Goal: Task Accomplishment & Management: Manage account settings

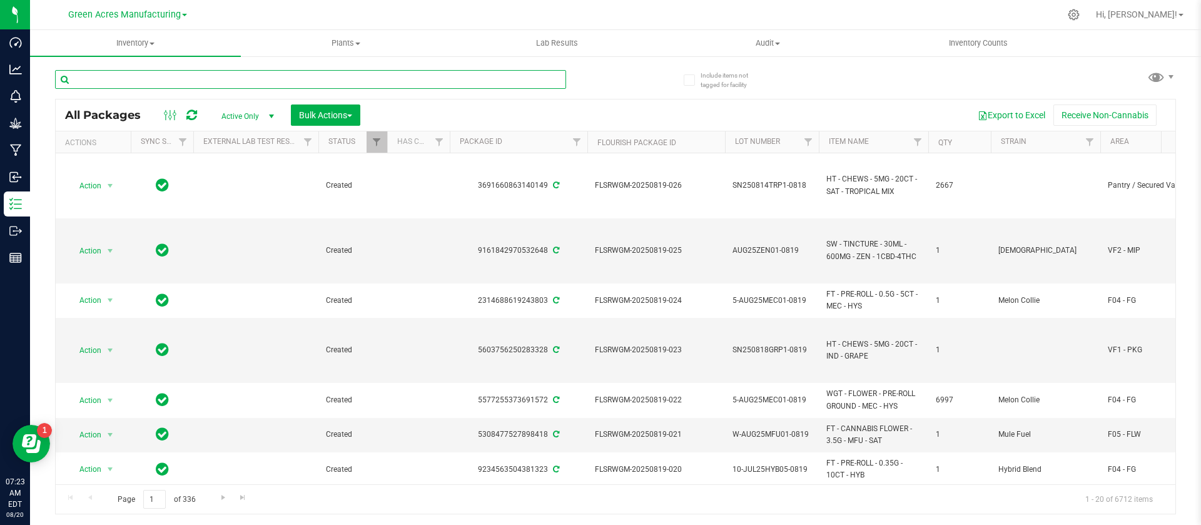
click at [186, 75] on input "text" at bounding box center [310, 79] width 511 height 19
paste input "GA-250819-EM-VKS-HYB-D-THC01"
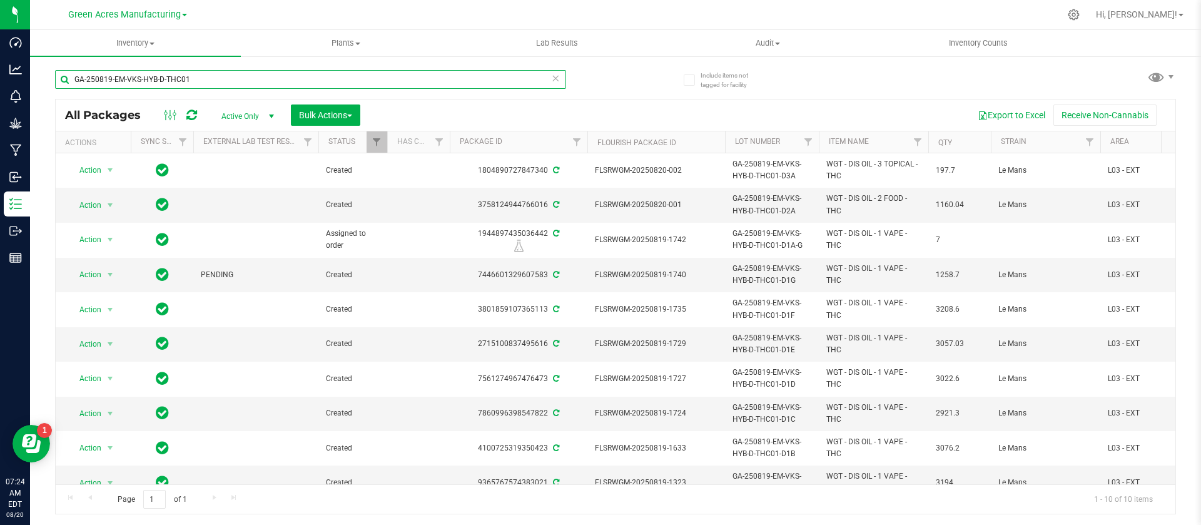
type input "GA-250819-EM-VKS-HYB-D-THC01"
click at [1001, 115] on button "Export to Excel" at bounding box center [1012, 114] width 84 height 21
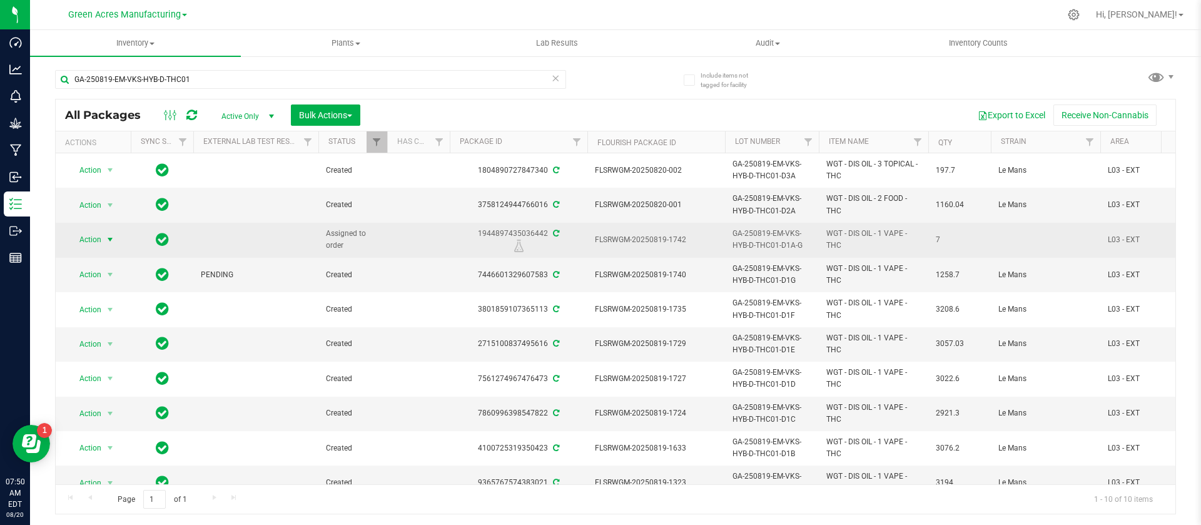
click at [86, 238] on span "Action" at bounding box center [85, 240] width 34 height 18
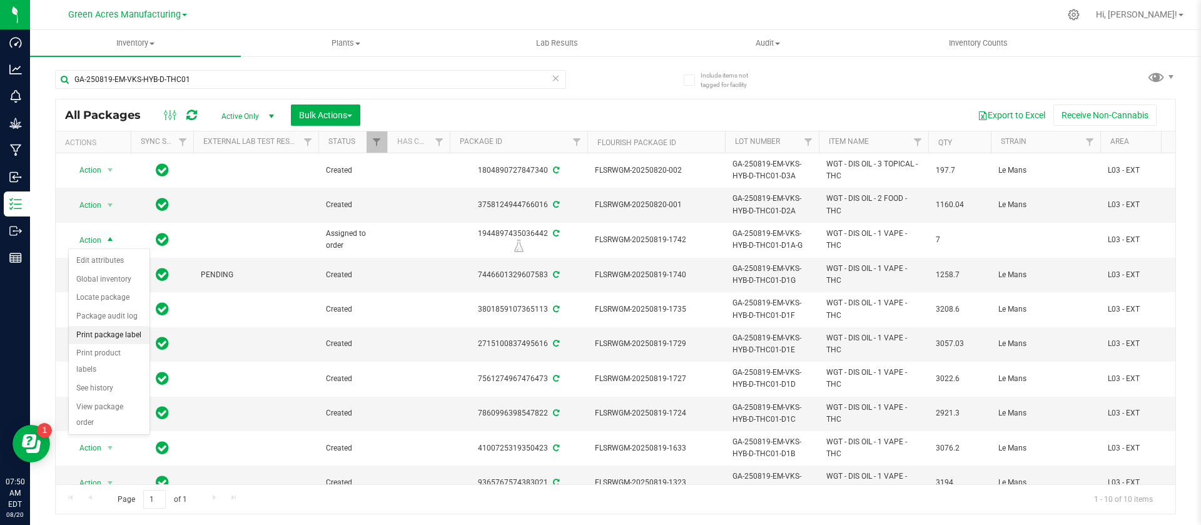
click at [119, 331] on li "Print package label" at bounding box center [109, 335] width 81 height 19
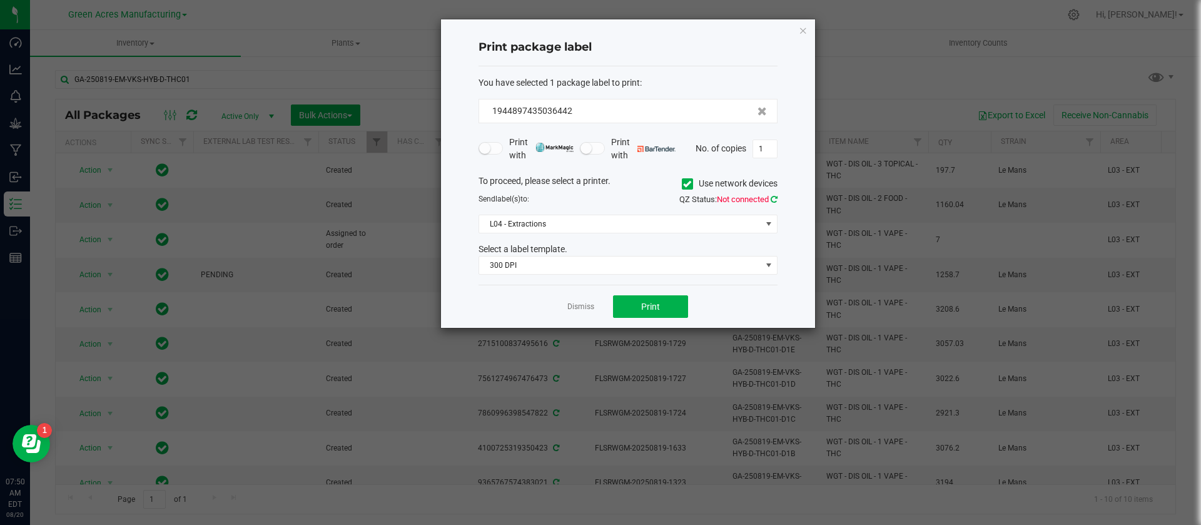
click at [773, 197] on icon at bounding box center [774, 199] width 7 height 8
click at [731, 216] on span "L04 - Extractions" at bounding box center [620, 224] width 282 height 18
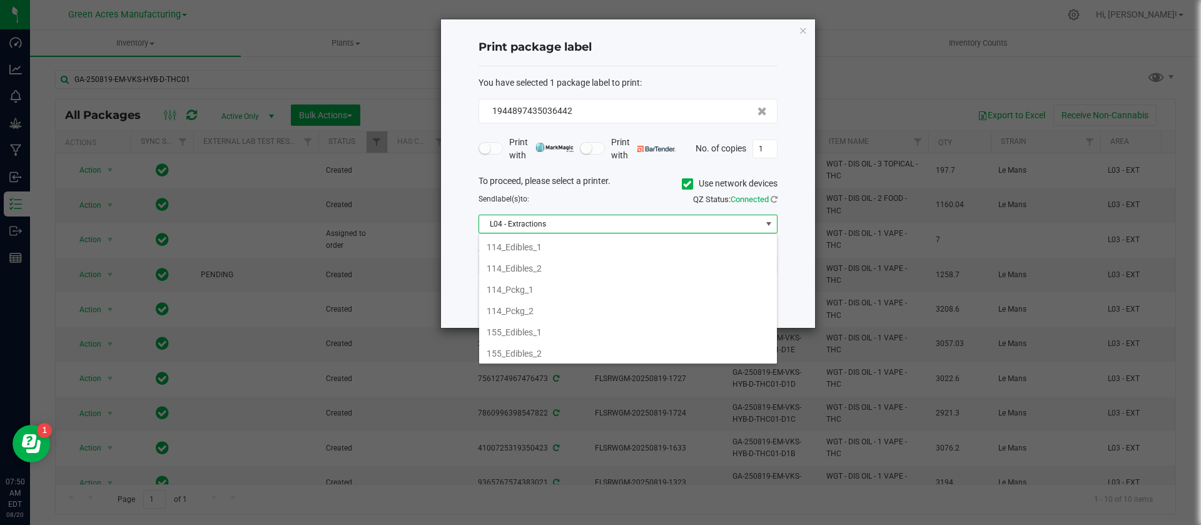
scroll to position [19, 299]
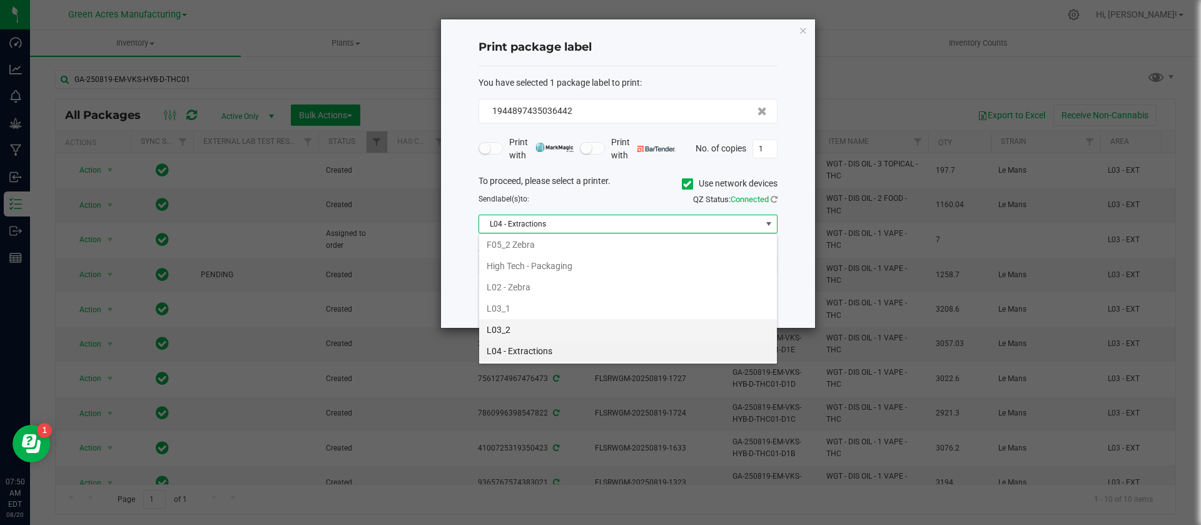
click at [603, 328] on li "L03_2" at bounding box center [628, 329] width 298 height 21
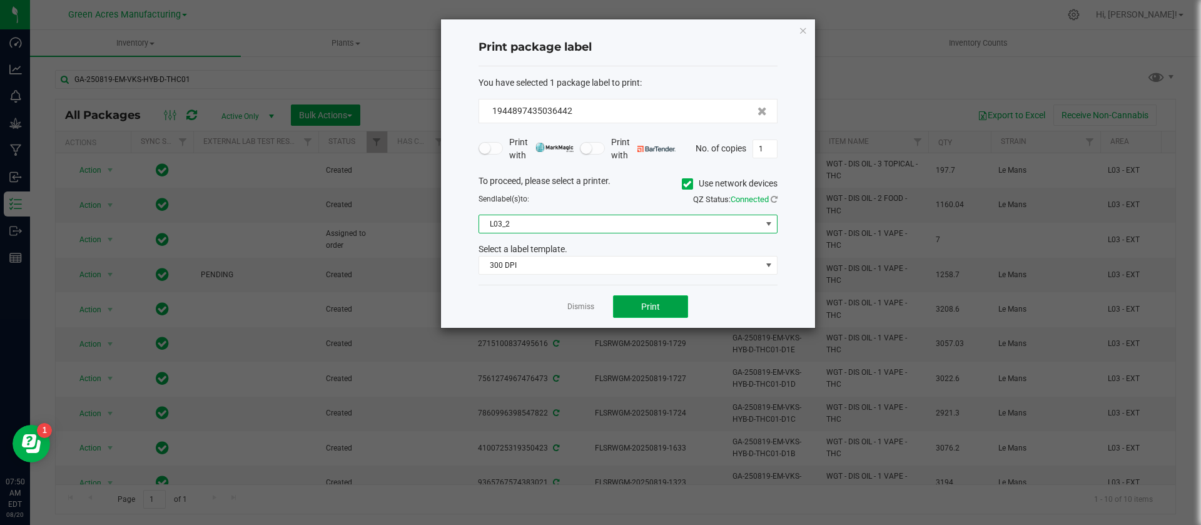
click at [638, 303] on button "Print" at bounding box center [650, 306] width 75 height 23
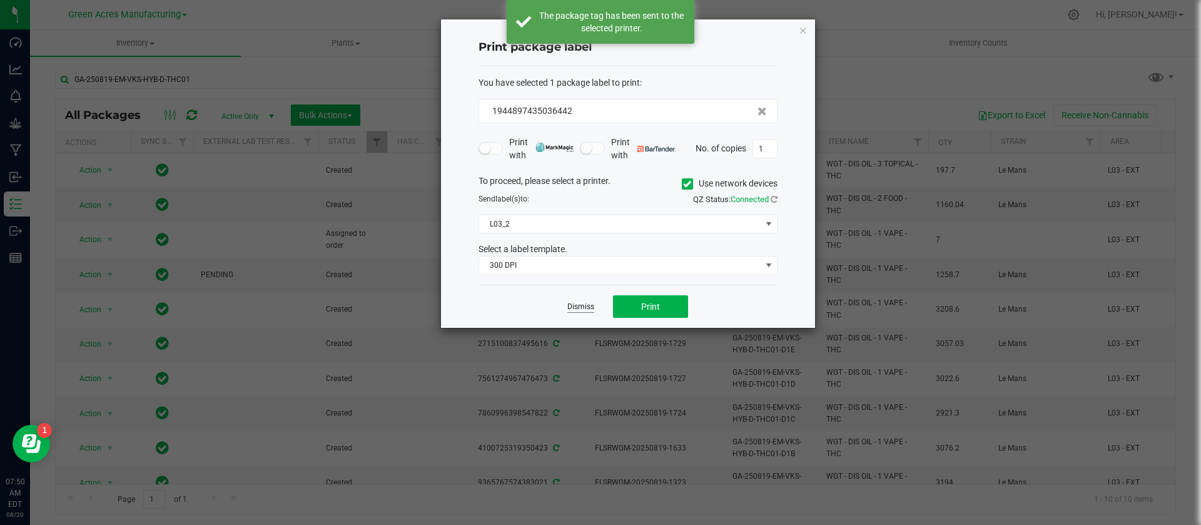
click at [582, 306] on link "Dismiss" at bounding box center [580, 306] width 27 height 11
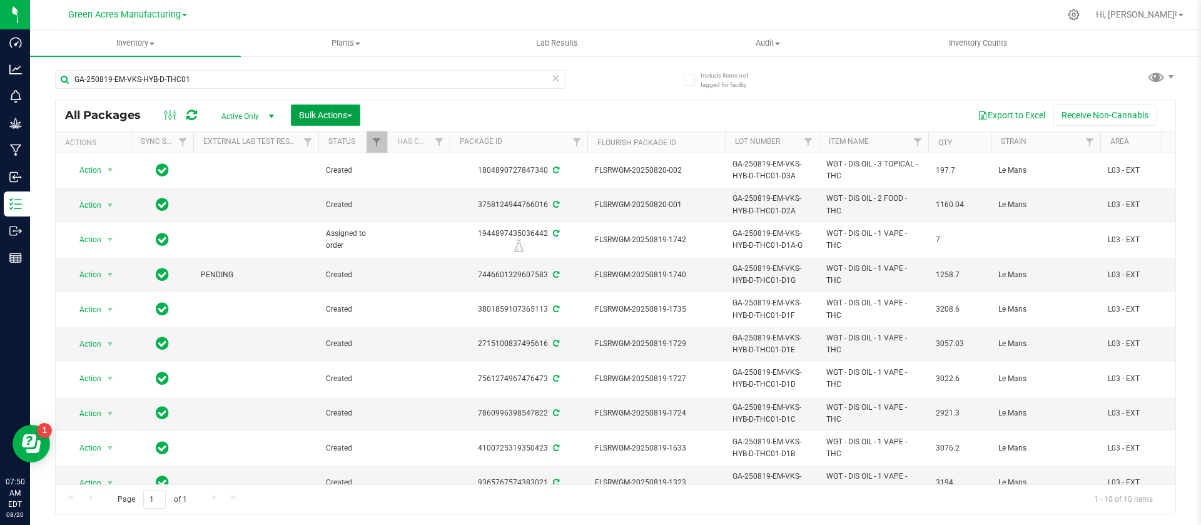
click at [320, 116] on span "Bulk Actions" at bounding box center [325, 115] width 53 height 10
click at [343, 230] on span "Locate packages" at bounding box center [329, 235] width 63 height 10
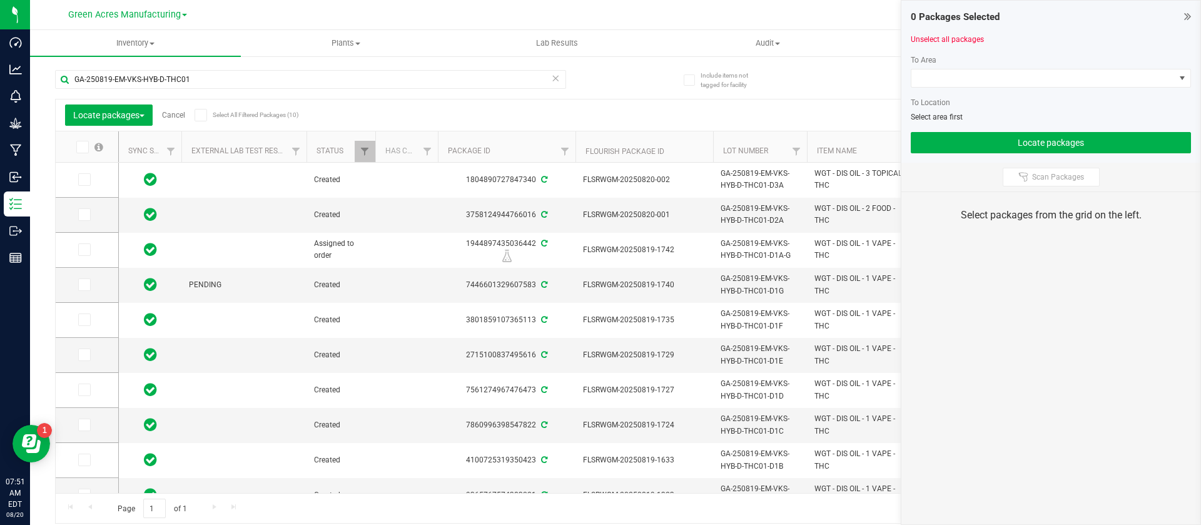
click at [81, 147] on icon at bounding box center [82, 147] width 8 height 0
click at [0, 0] on input "checkbox" at bounding box center [0, 0] width 0 height 0
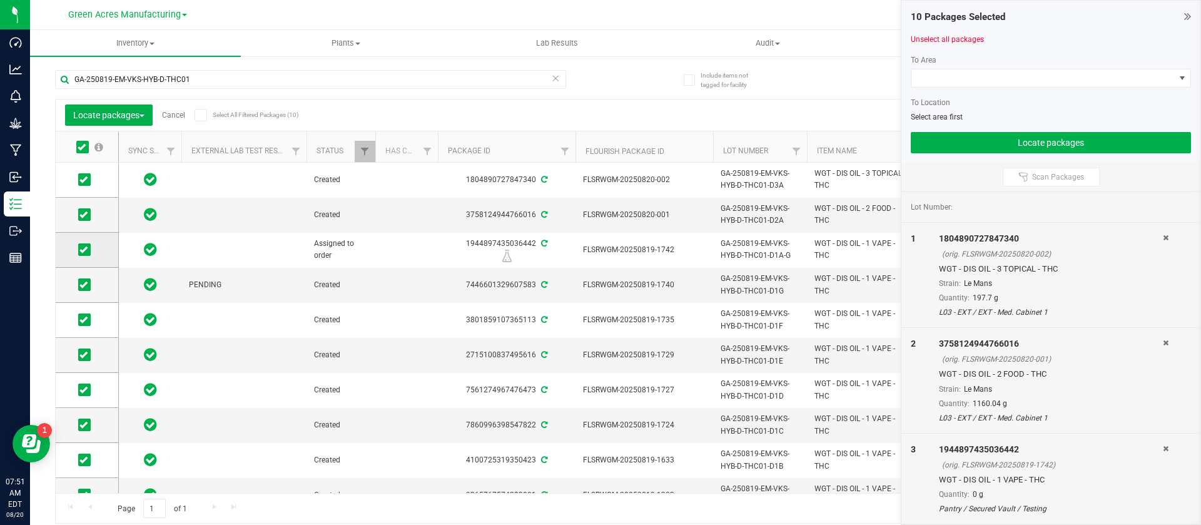
click at [84, 250] on icon at bounding box center [83, 250] width 8 height 0
click at [0, 0] on input "checkbox" at bounding box center [0, 0] width 0 height 0
click at [928, 76] on span at bounding box center [1042, 78] width 263 height 18
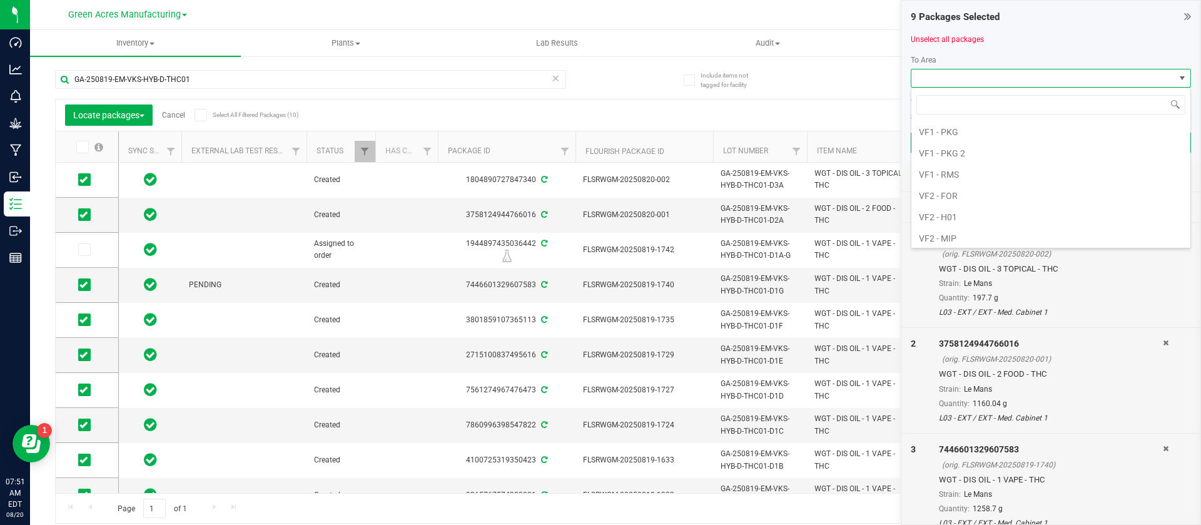
scroll to position [713, 0]
click at [971, 185] on li "VF2 - FOR" at bounding box center [1050, 183] width 279 height 21
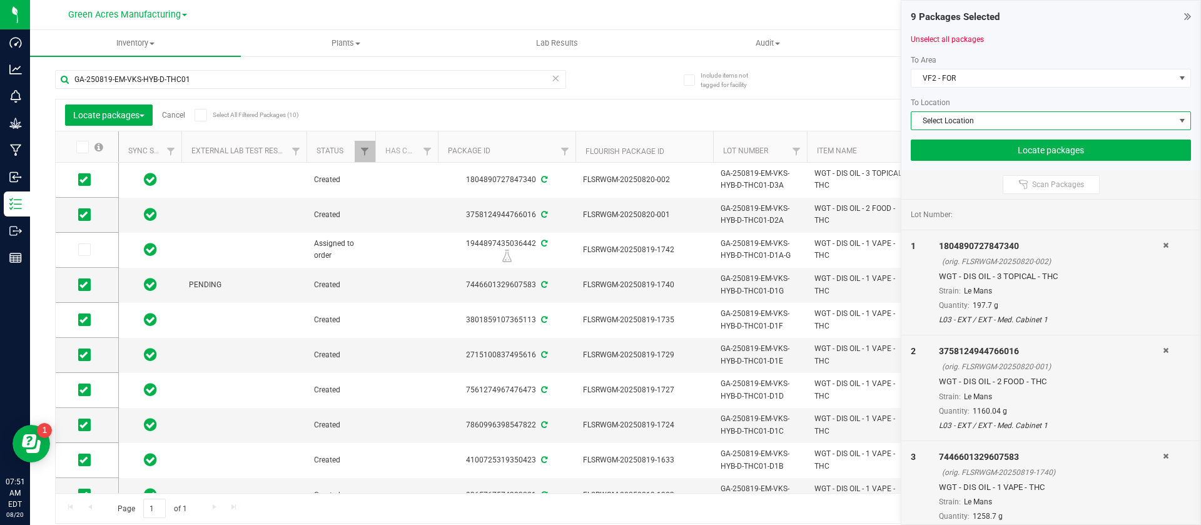
click at [936, 120] on span "Select Location" at bounding box center [1042, 121] width 263 height 18
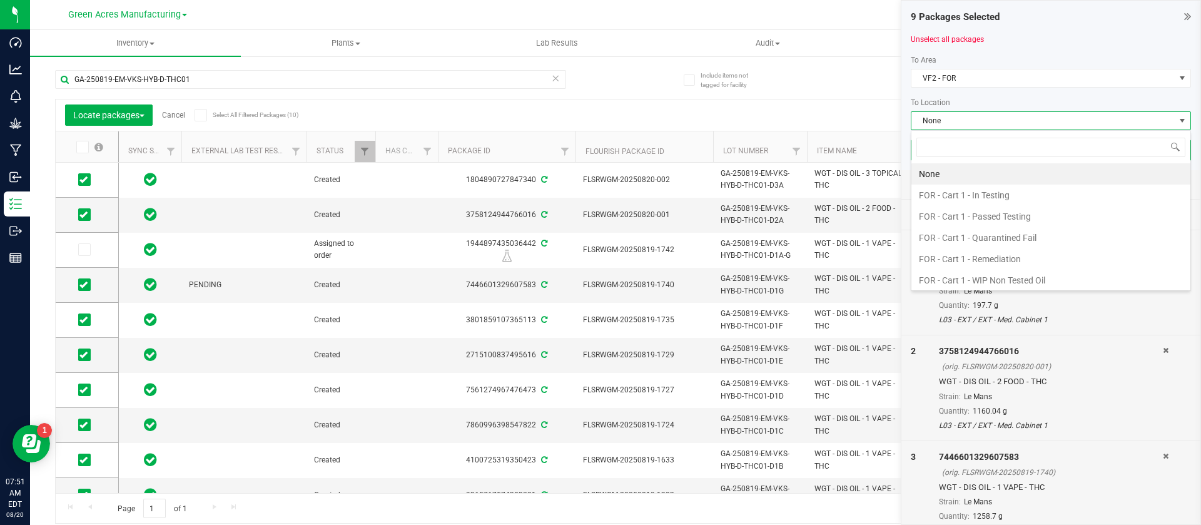
scroll to position [19, 280]
click at [952, 189] on li "FOR - Cart 1 - In Testing" at bounding box center [1050, 195] width 279 height 21
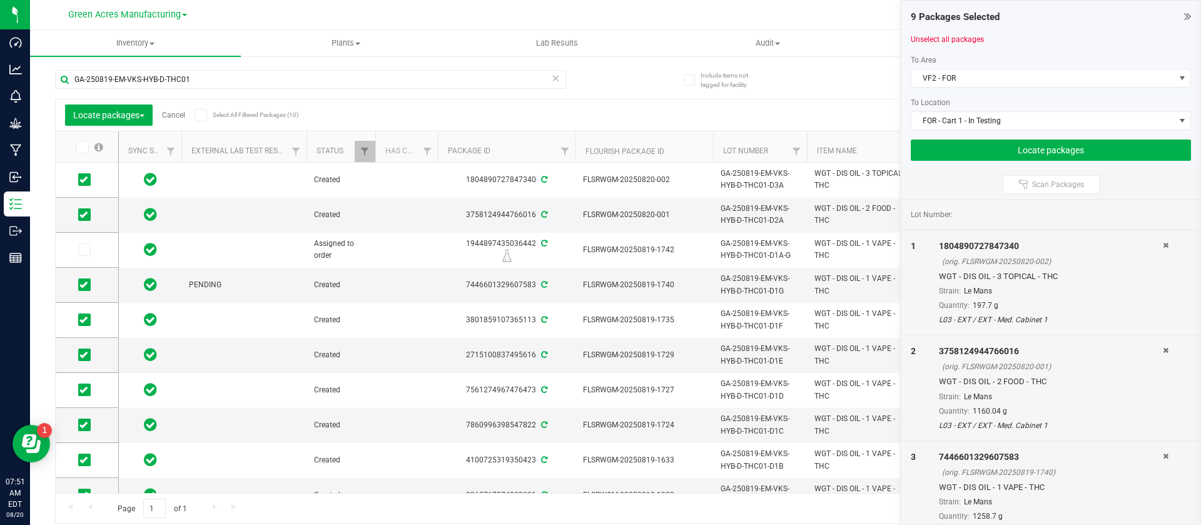
click at [952, 189] on div "Scan Packages" at bounding box center [1050, 184] width 299 height 29
click at [936, 156] on button "Locate packages" at bounding box center [1051, 149] width 280 height 21
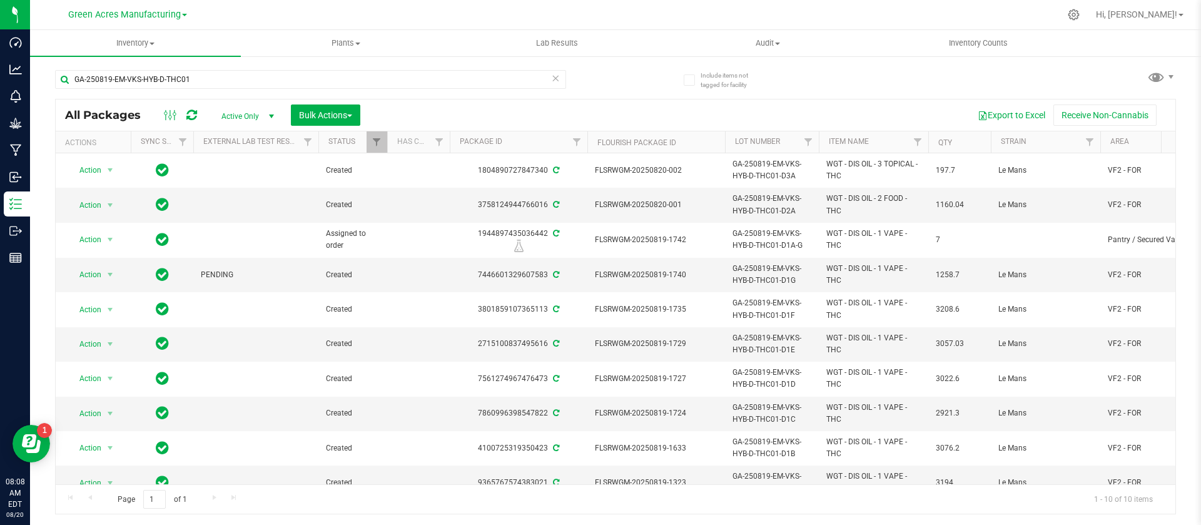
scroll to position [30, 0]
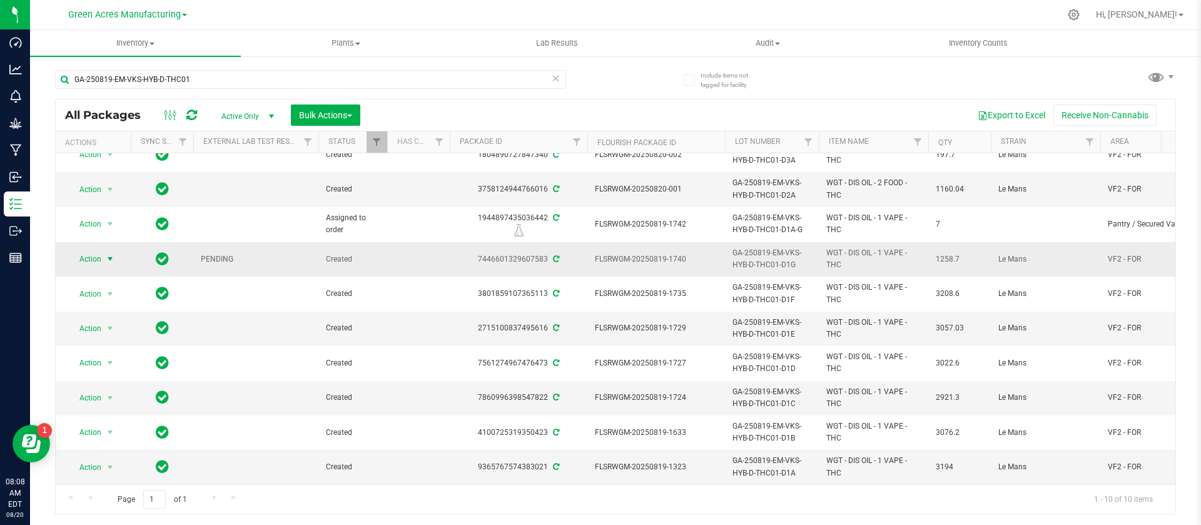
click at [84, 250] on span "Action" at bounding box center [85, 259] width 34 height 18
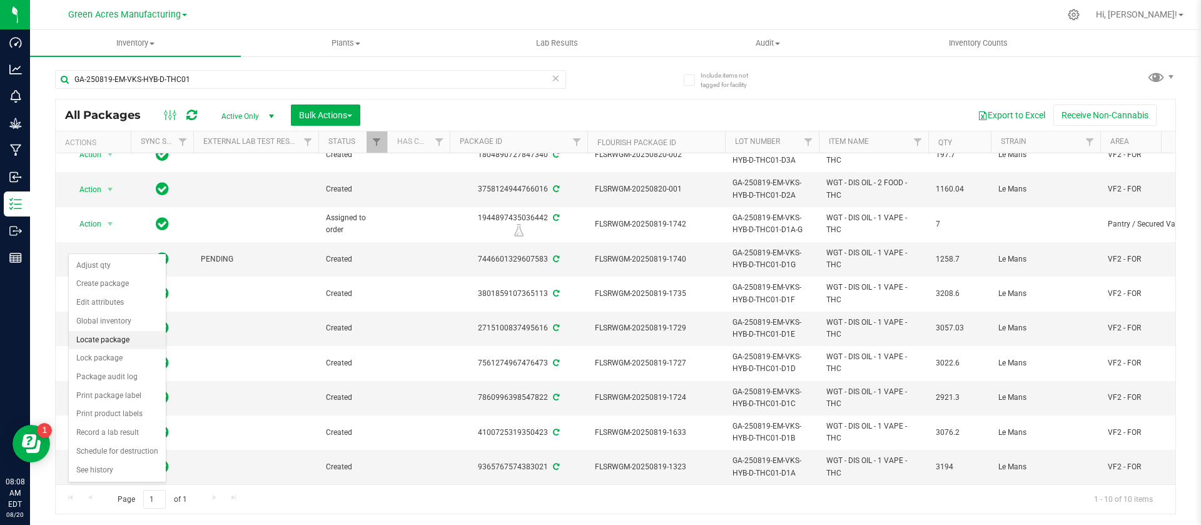
click at [116, 338] on li "Locate package" at bounding box center [117, 340] width 97 height 19
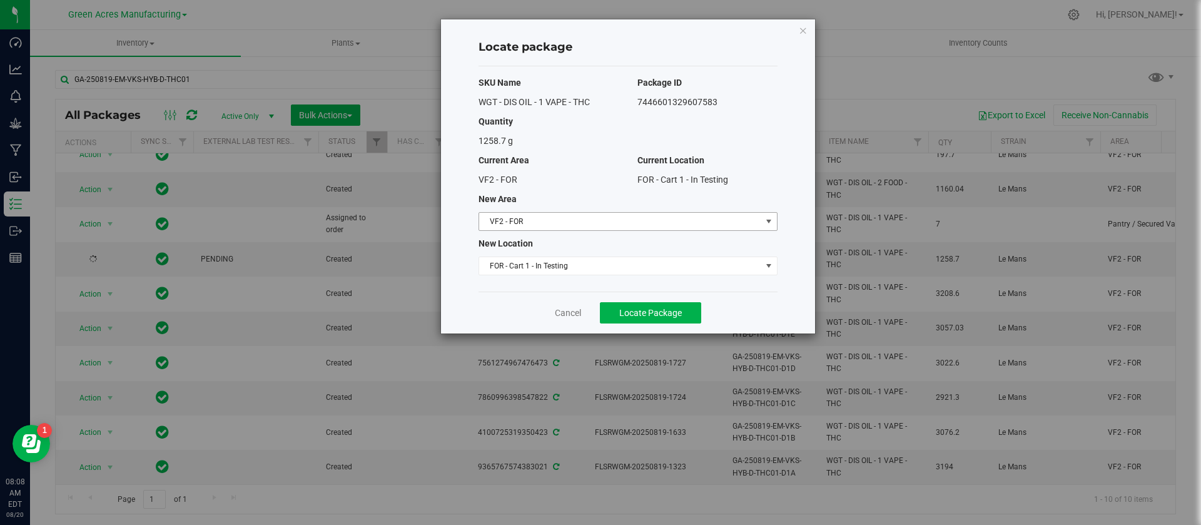
click at [550, 217] on span "VF2 - FOR" at bounding box center [620, 222] width 282 height 18
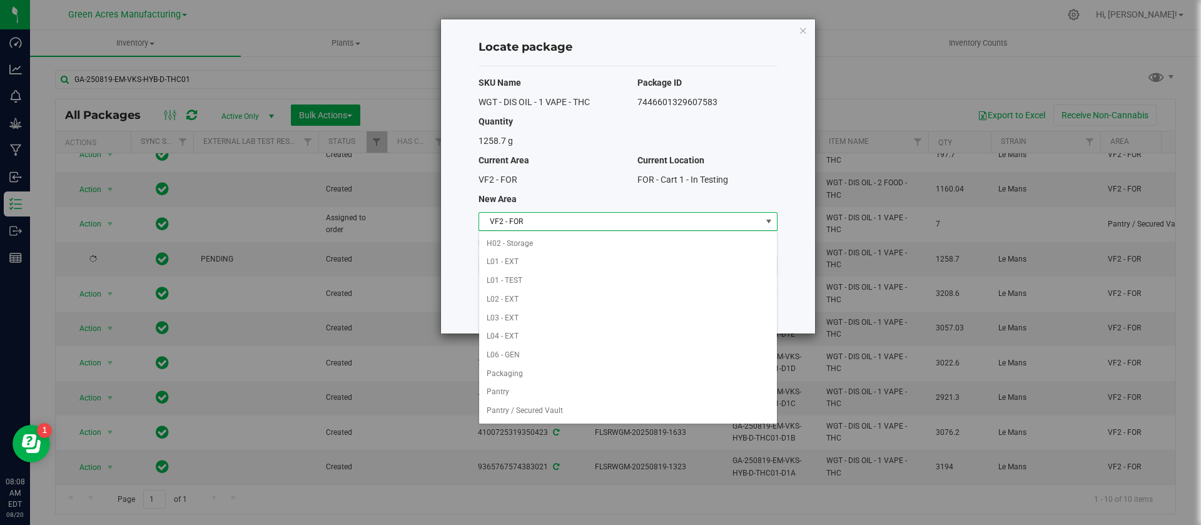
scroll to position [216, 0]
click at [537, 325] on li "L03 - EXT" at bounding box center [628, 324] width 298 height 19
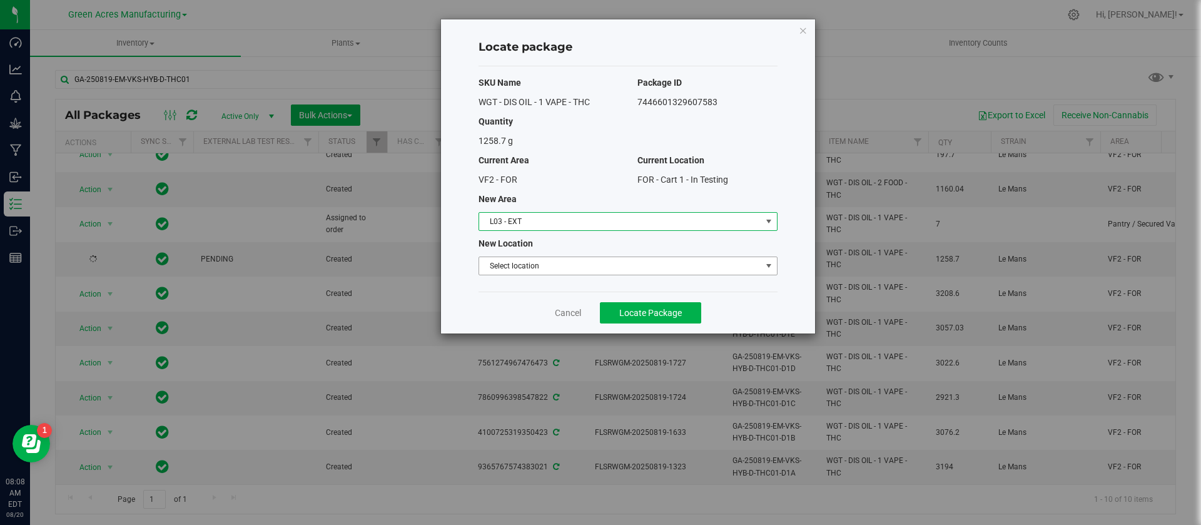
click at [509, 260] on span "Select location" at bounding box center [620, 266] width 282 height 18
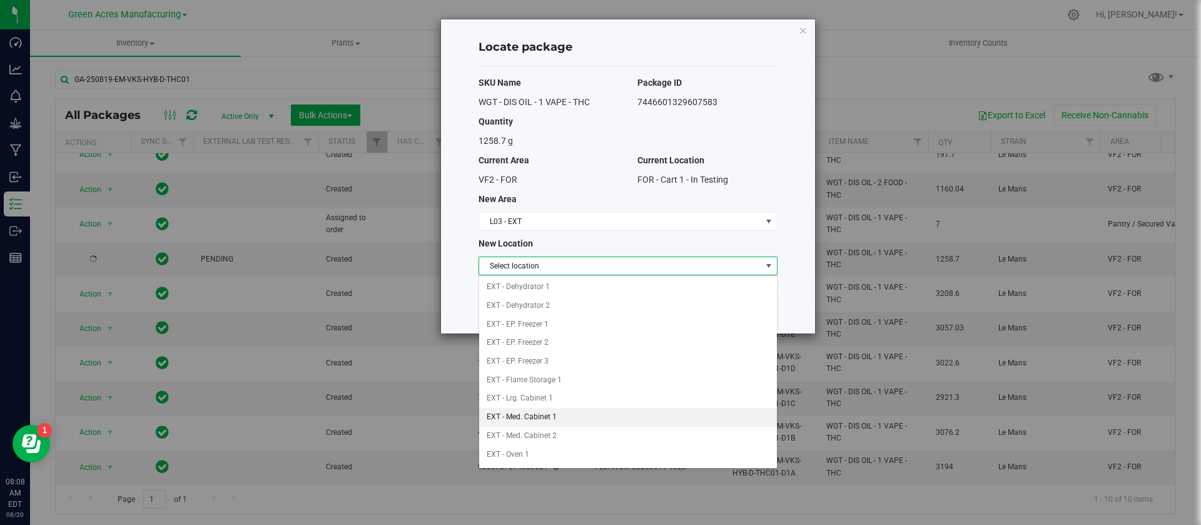
click at [543, 414] on li "EXT - Med. Cabinet 1" at bounding box center [628, 417] width 298 height 19
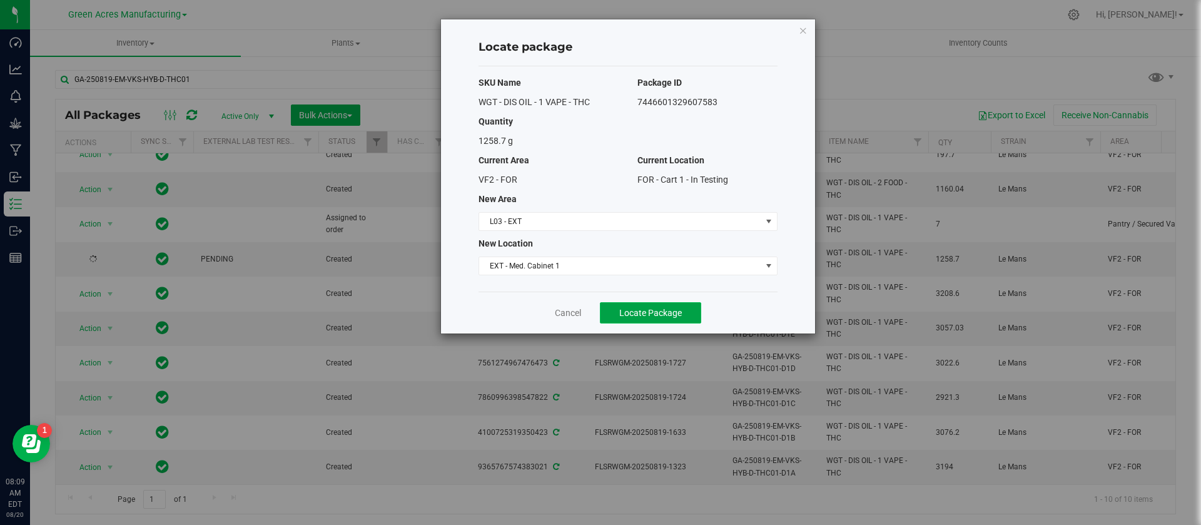
click at [644, 313] on span "Locate Package" at bounding box center [650, 313] width 63 height 10
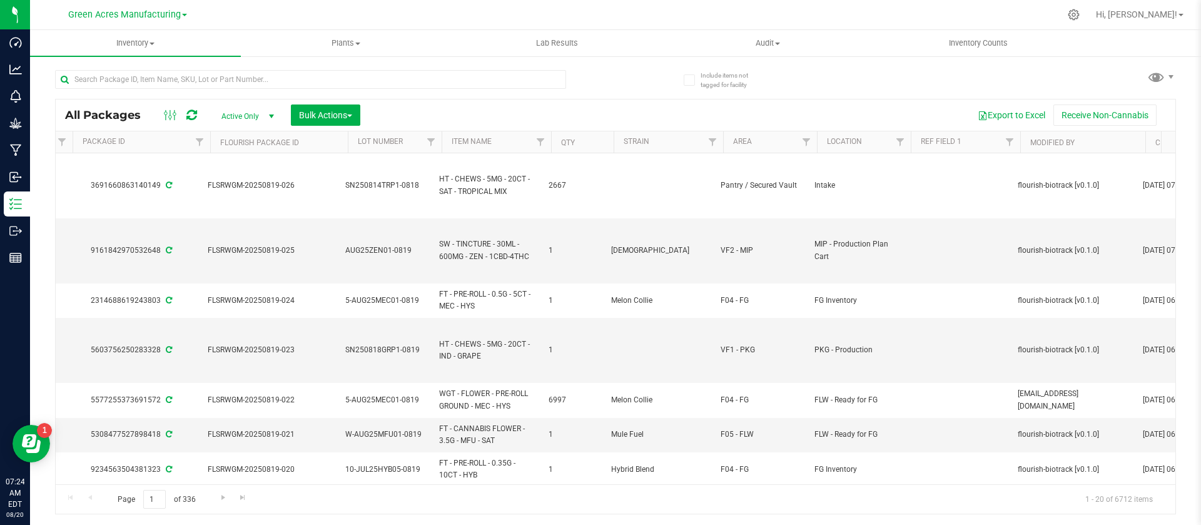
scroll to position [0, 387]
click at [891, 138] on span "Filter" at bounding box center [890, 142] width 10 height 10
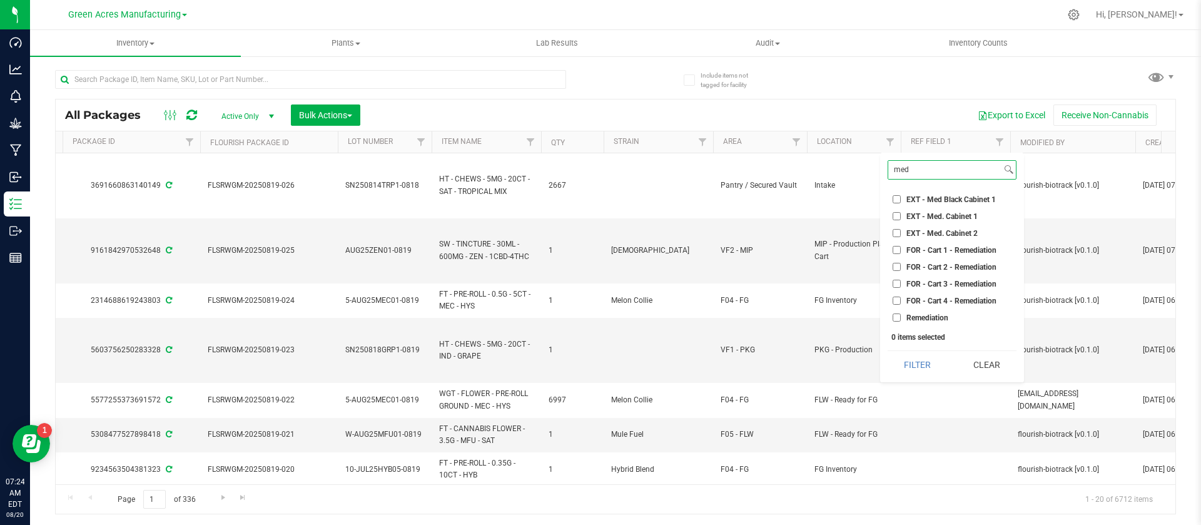
type input "med"
click at [964, 228] on li "EXT - Med. Cabinet 2" at bounding box center [952, 232] width 129 height 13
click at [903, 235] on label "EXT - Med. Cabinet 2" at bounding box center [935, 233] width 85 height 8
click at [901, 235] on input "EXT - Med. Cabinet 2" at bounding box center [897, 233] width 8 height 8
checkbox input "true"
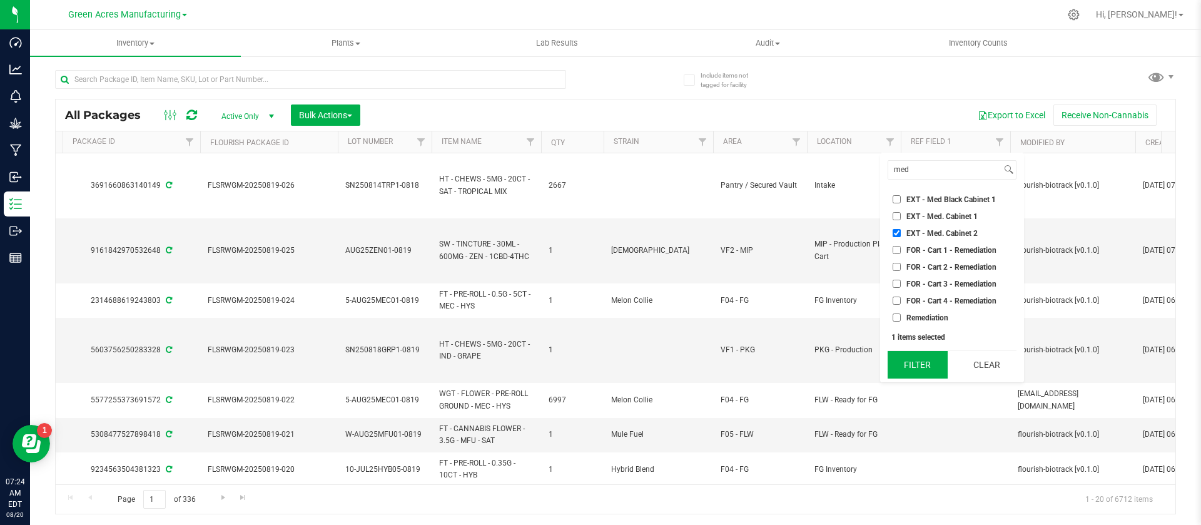
click at [909, 365] on button "Filter" at bounding box center [918, 365] width 60 height 28
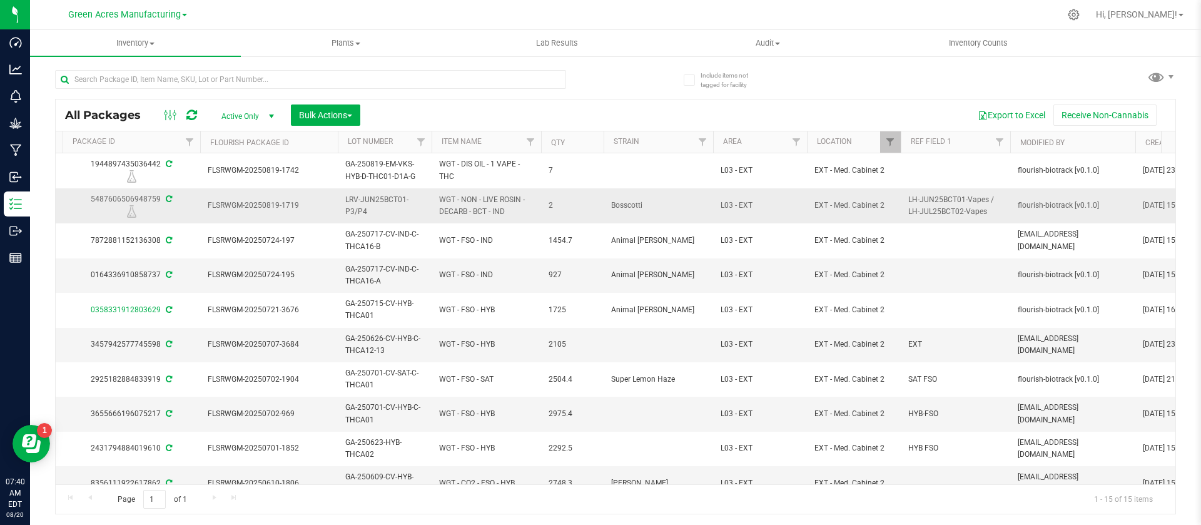
click at [365, 199] on span "LRV-JUN25BCT01-P3/P4" at bounding box center [384, 206] width 79 height 24
click at [365, 199] on input "LRV-JUN25BCT01-P3/P4" at bounding box center [381, 205] width 89 height 19
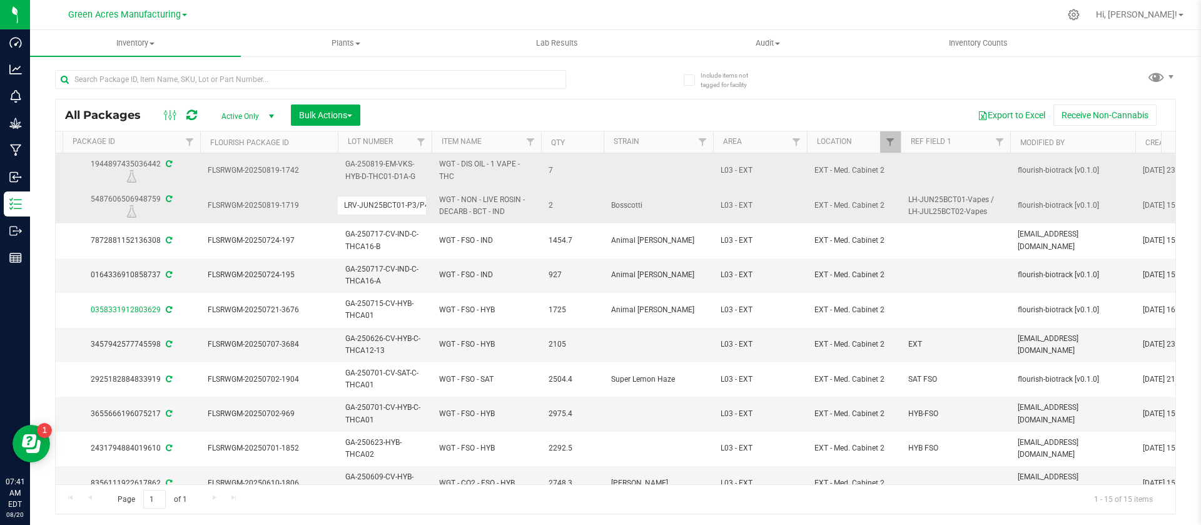
click at [383, 172] on span "GA-250819-EM-VKS-HYB-D-THC01-D1A-G" at bounding box center [384, 170] width 79 height 24
click at [383, 172] on input "GA-250819-EM-VKS-HYB-D-THC01-D1A-G" at bounding box center [381, 170] width 89 height 19
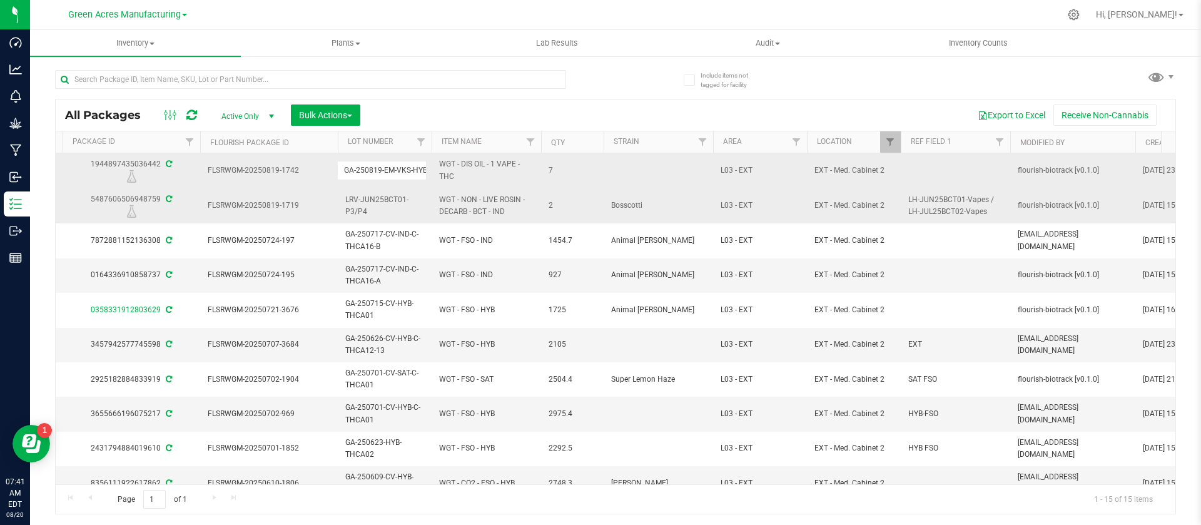
click at [474, 206] on span "WGT - NON - LIVE ROSIN - DECARB - BCT - IND" at bounding box center [486, 206] width 94 height 24
copy tr "WGT - NON - LIVE ROSIN - DECARB - BCT - IND"
click at [457, 168] on span "WGT - DIS OIL - 1 VAPE - THC" at bounding box center [486, 170] width 94 height 24
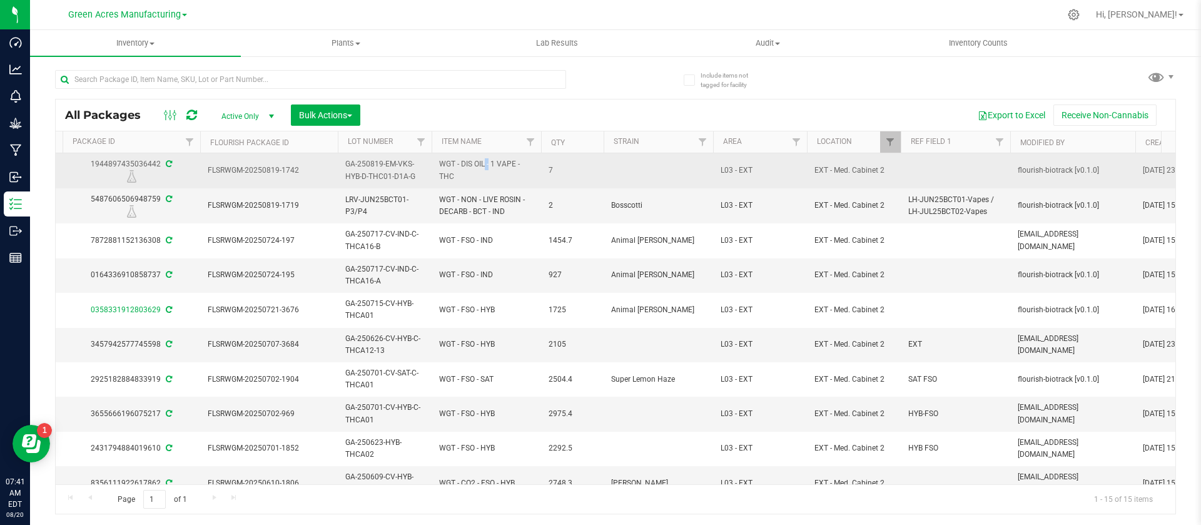
click at [457, 168] on span "WGT - DIS OIL - 1 VAPE - THC" at bounding box center [486, 170] width 94 height 24
copy tr "WGT - DIS OIL - 1 VAPE - THC"
click at [127, 162] on div "1944897435036442" at bounding box center [131, 170] width 141 height 24
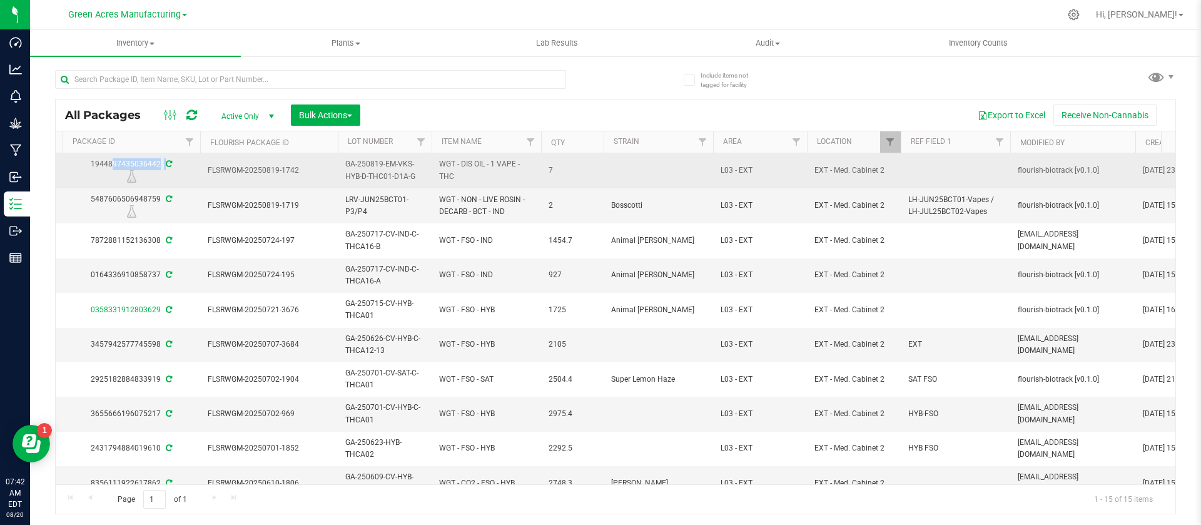
copy div "1944897435036442"
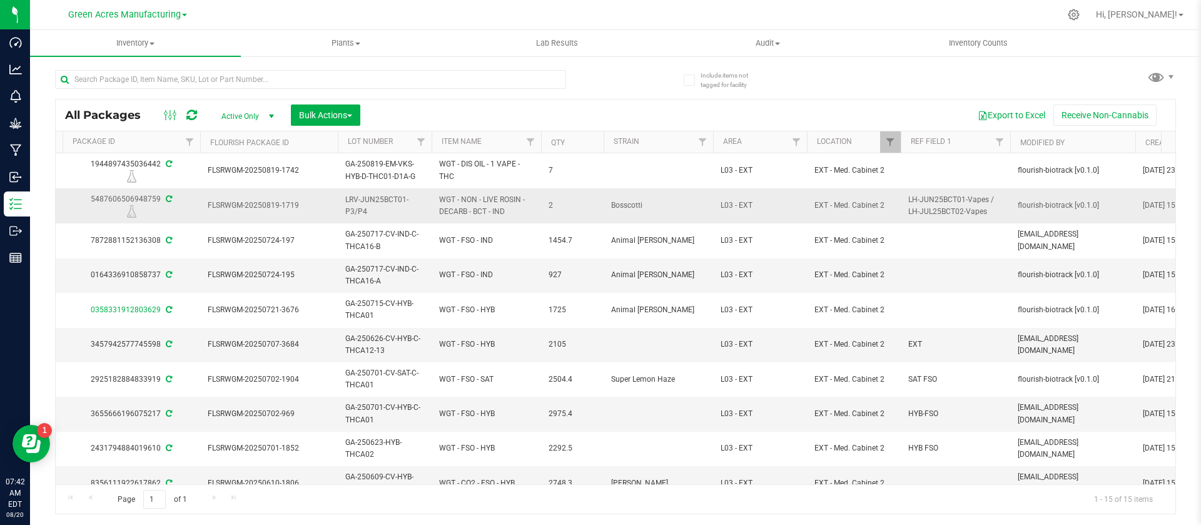
click at [109, 198] on div "5487606506948759" at bounding box center [131, 205] width 141 height 24
copy div "5487606506948759"
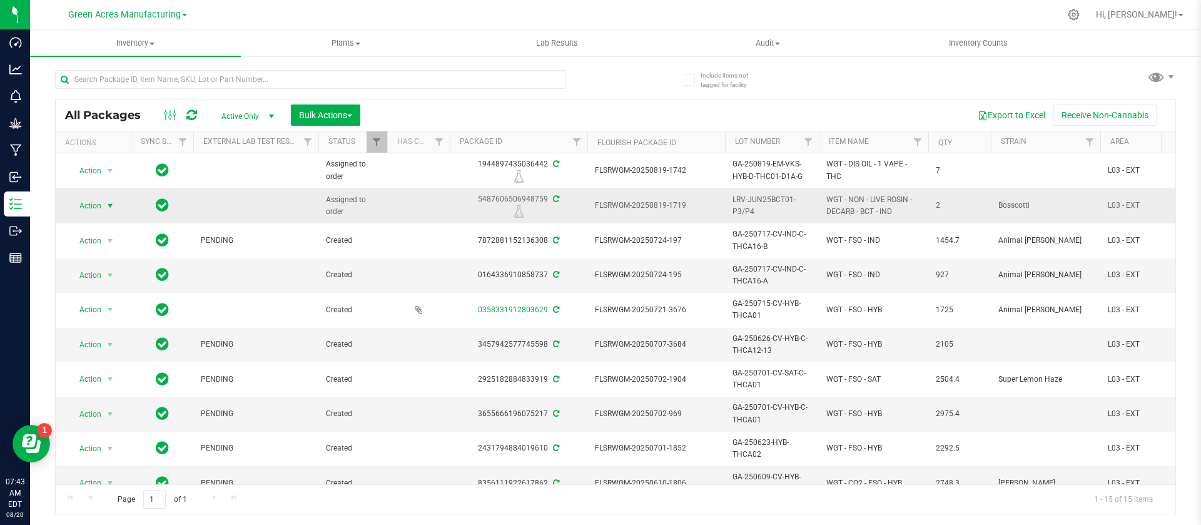
click at [94, 208] on span "Action" at bounding box center [85, 206] width 34 height 18
click at [101, 208] on span "Action" at bounding box center [85, 206] width 34 height 18
click at [114, 262] on li "Locate package" at bounding box center [109, 264] width 81 height 19
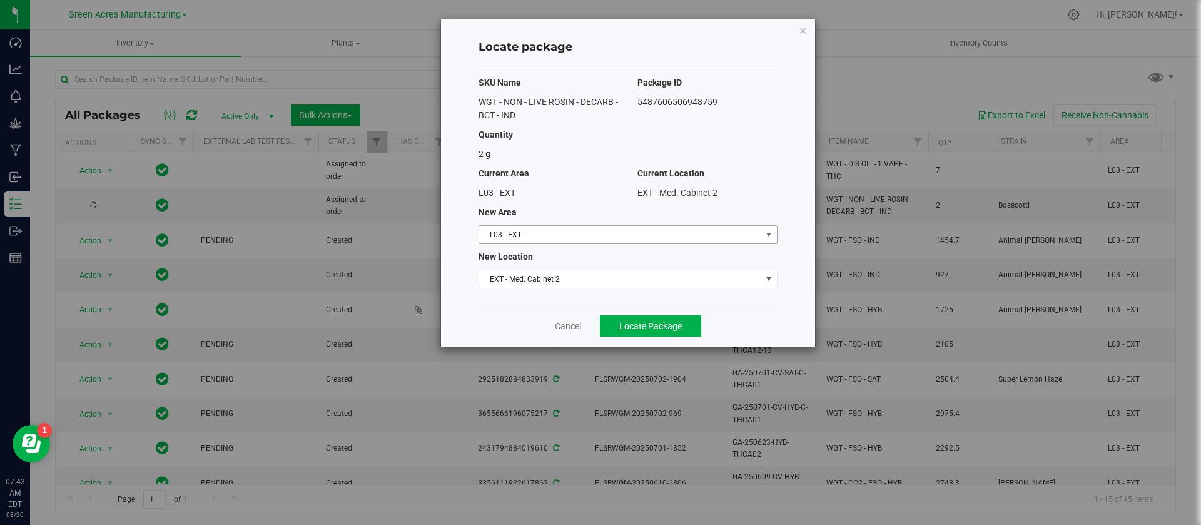
click at [524, 228] on span "L03 - EXT" at bounding box center [620, 235] width 282 height 18
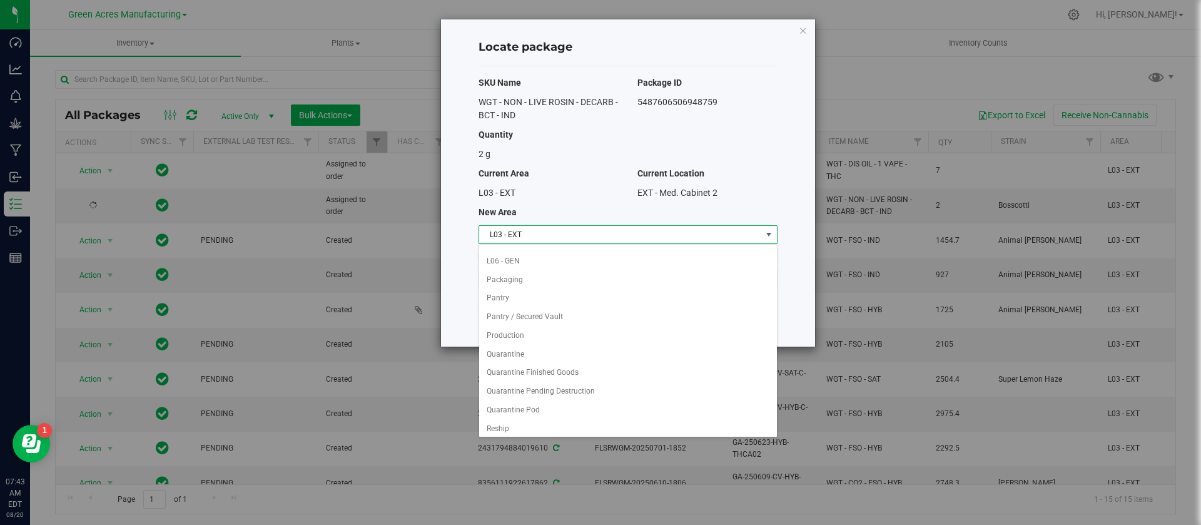
scroll to position [332, 0]
click at [569, 308] on li "Pantry / Secured Vault" at bounding box center [628, 314] width 298 height 19
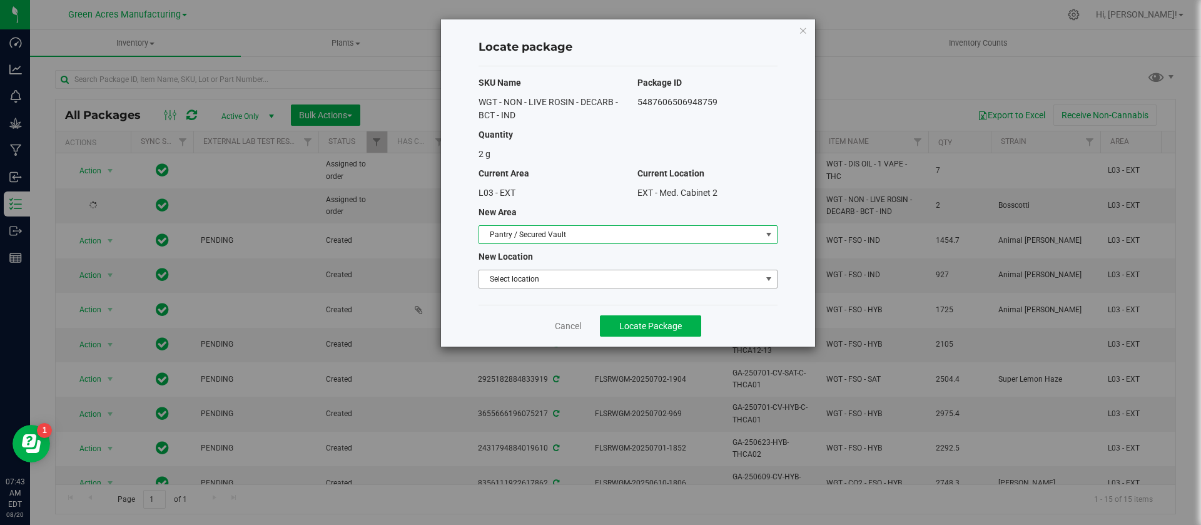
click at [531, 280] on span "Select location" at bounding box center [620, 279] width 282 height 18
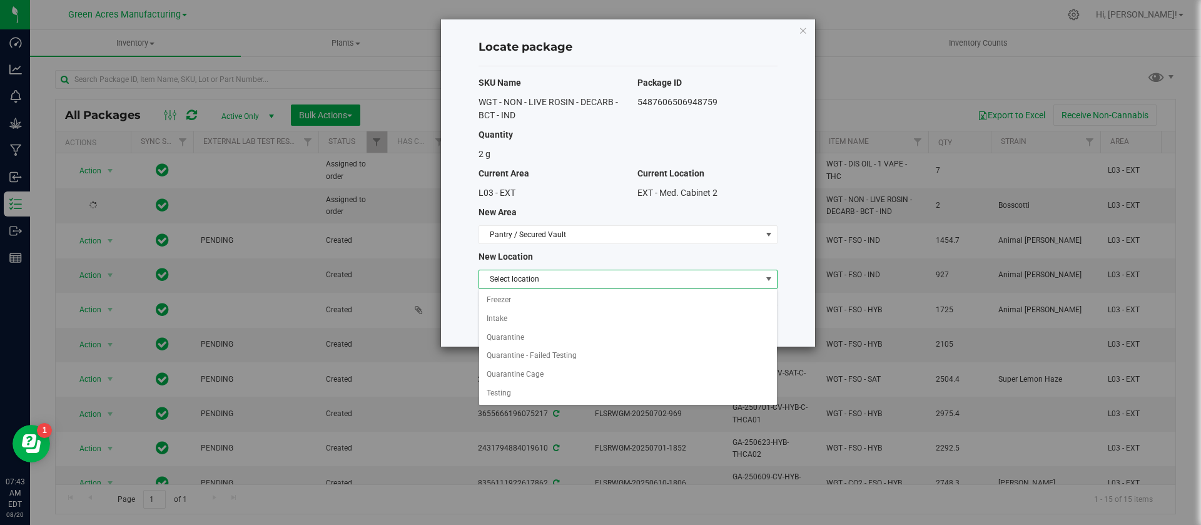
click at [531, 280] on span "Select location" at bounding box center [620, 279] width 282 height 18
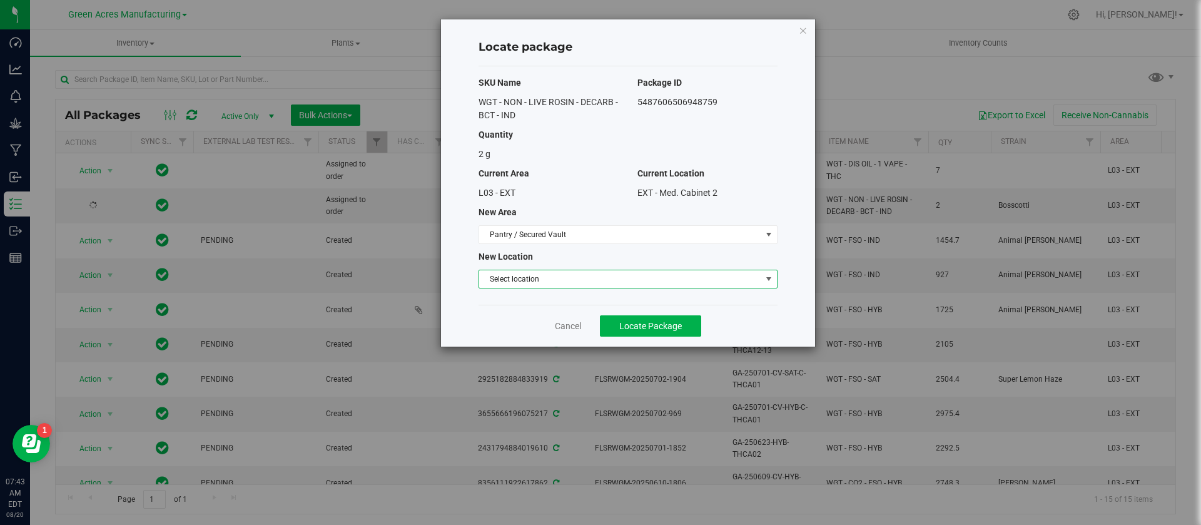
click at [531, 280] on span "Select location" at bounding box center [620, 279] width 282 height 18
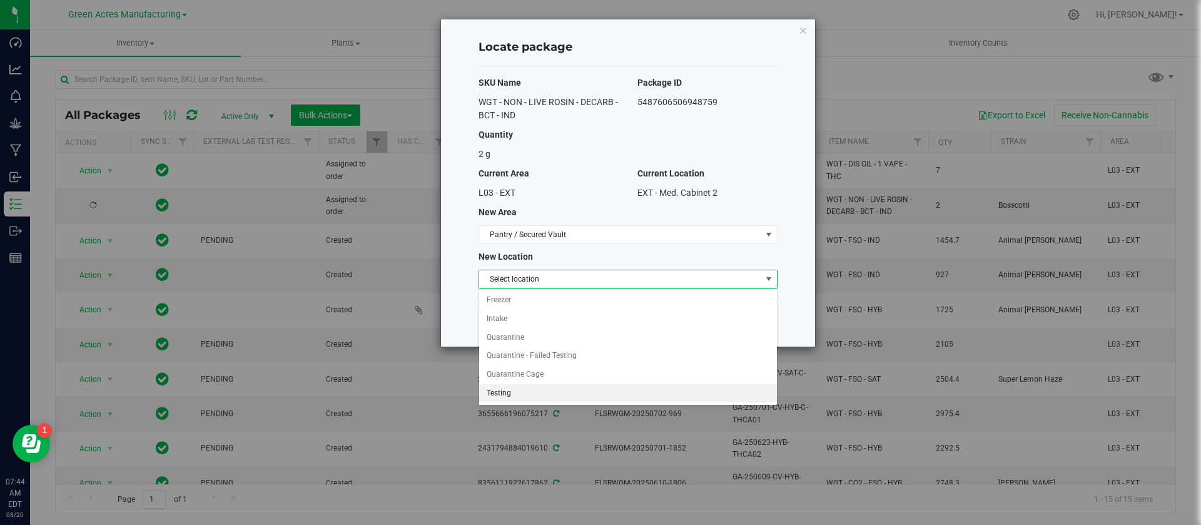
click at [524, 388] on li "Testing" at bounding box center [628, 393] width 298 height 19
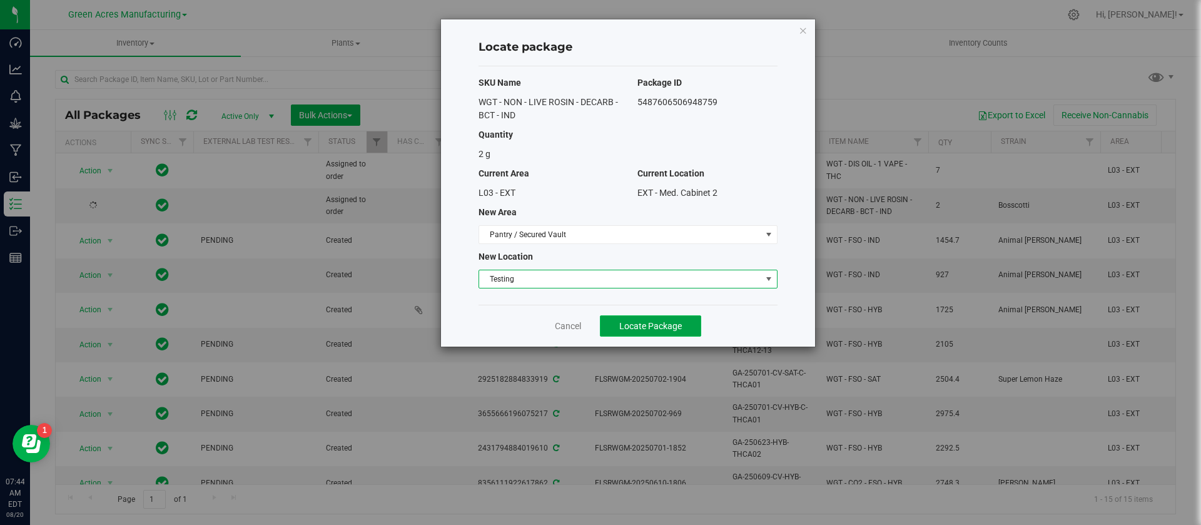
click at [644, 318] on button "Locate Package" at bounding box center [650, 325] width 101 height 21
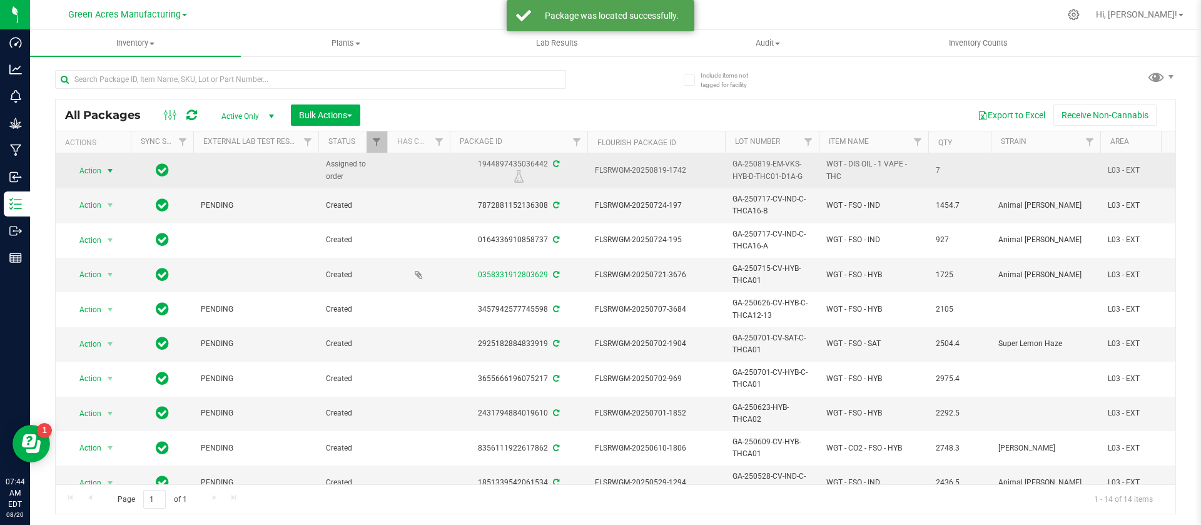
click at [85, 167] on span "Action" at bounding box center [85, 171] width 34 height 18
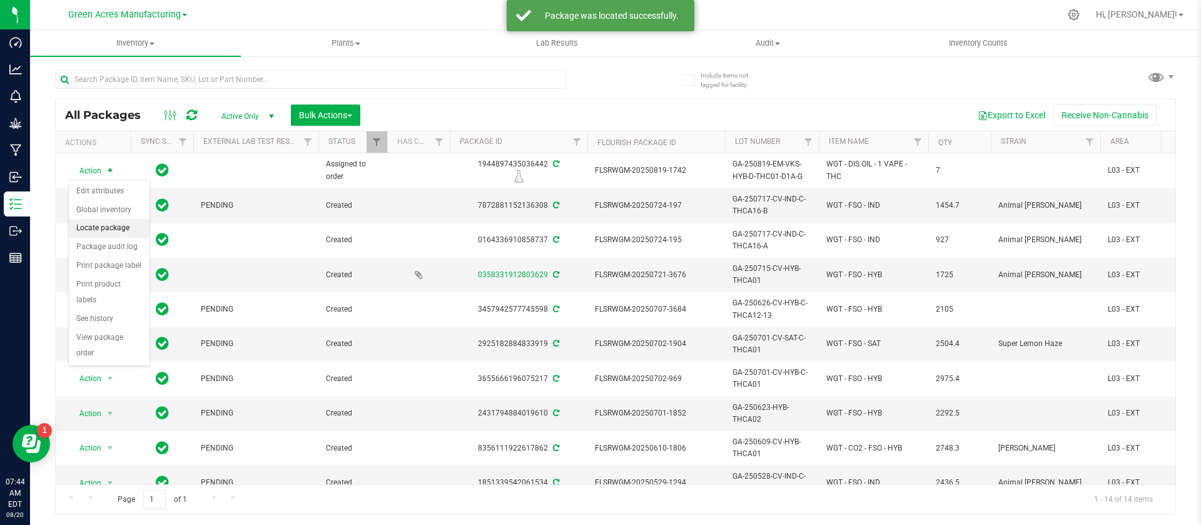
click at [89, 229] on li "Locate package" at bounding box center [109, 228] width 81 height 19
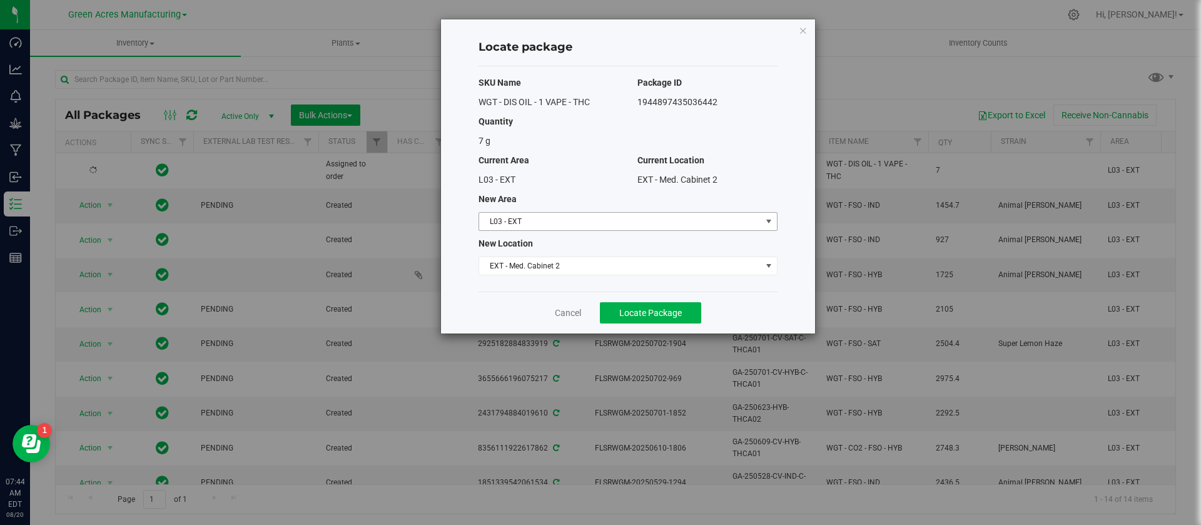
click at [537, 220] on span "L03 - EXT" at bounding box center [620, 222] width 282 height 18
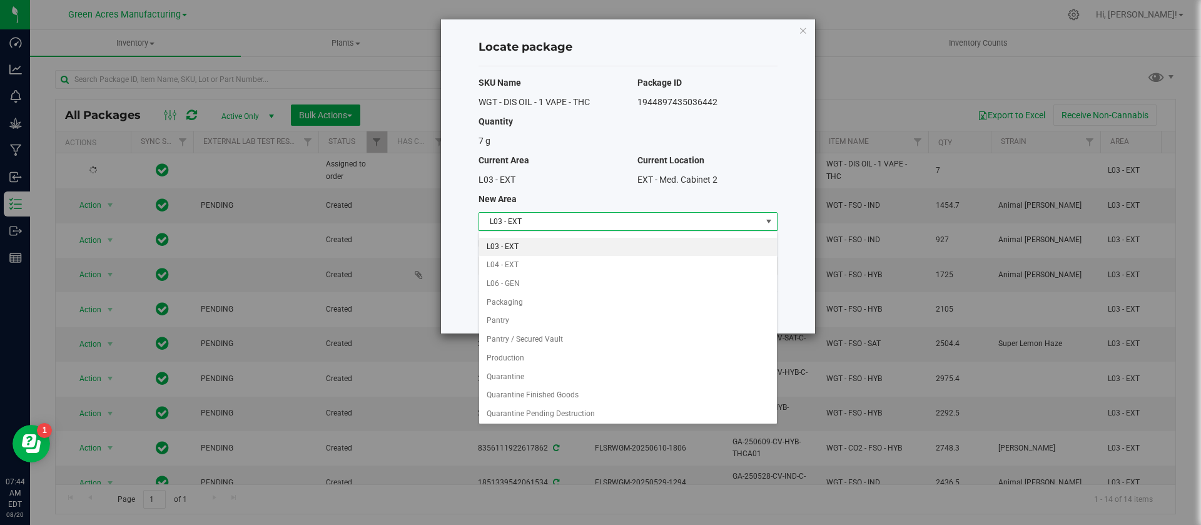
scroll to position [319, 0]
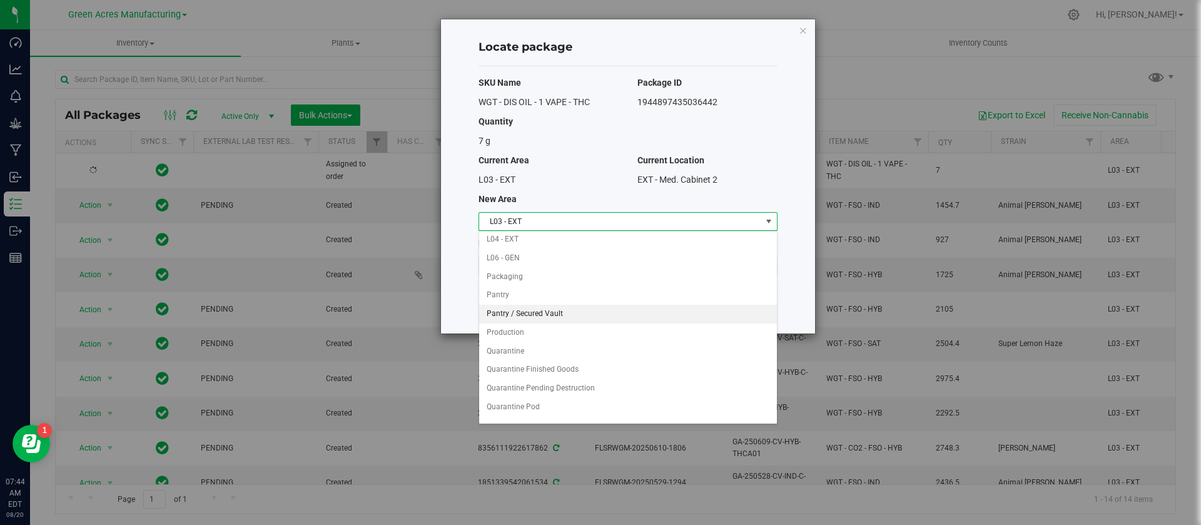
click at [552, 311] on li "Pantry / Secured Vault" at bounding box center [628, 314] width 298 height 19
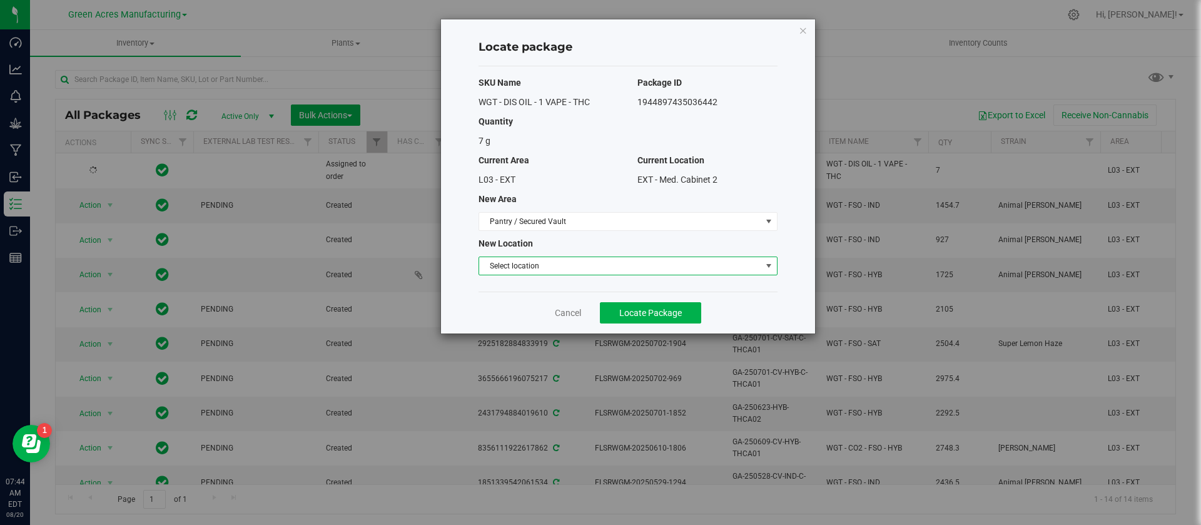
click at [522, 273] on span "Select location" at bounding box center [620, 266] width 282 height 18
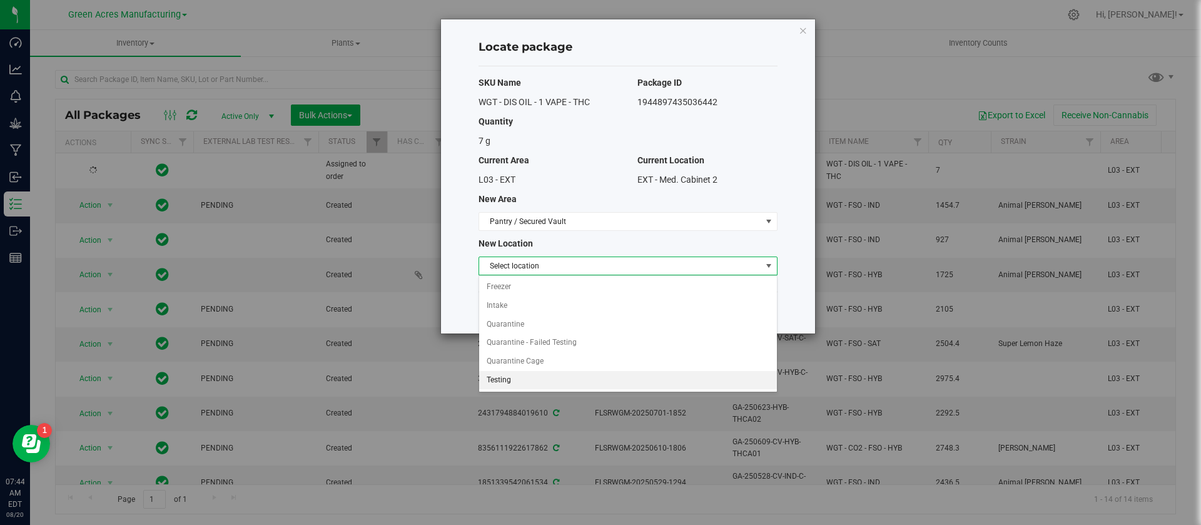
click at [503, 378] on li "Testing" at bounding box center [628, 380] width 298 height 19
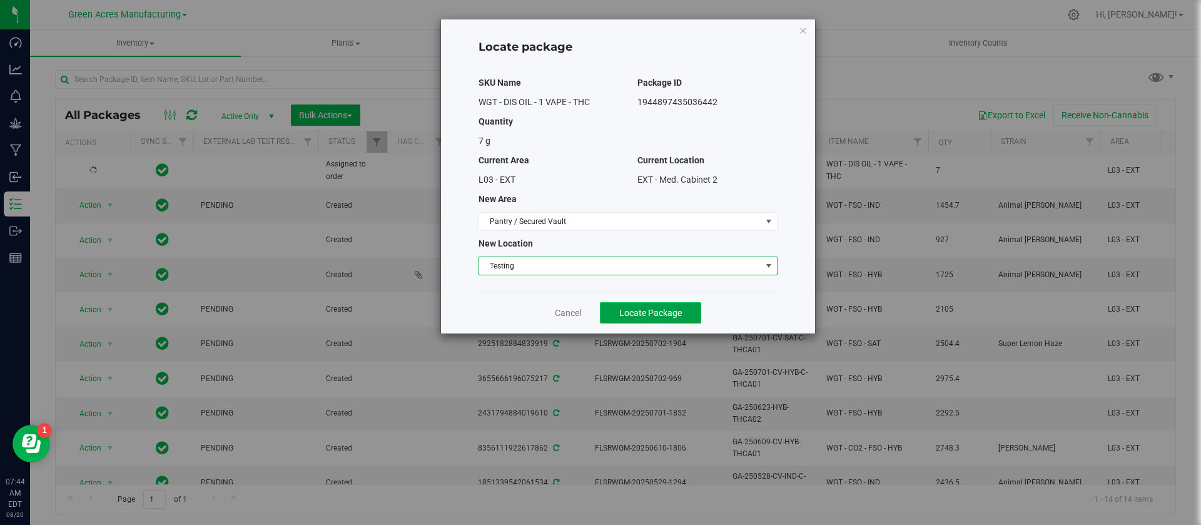
click at [645, 319] on button "Locate Package" at bounding box center [650, 312] width 101 height 21
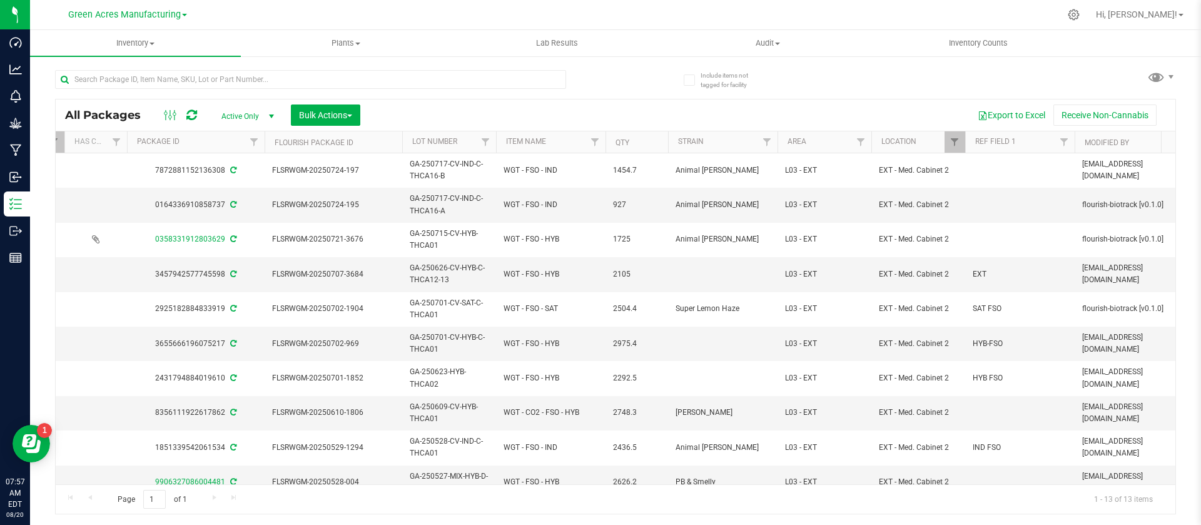
scroll to position [0, 401]
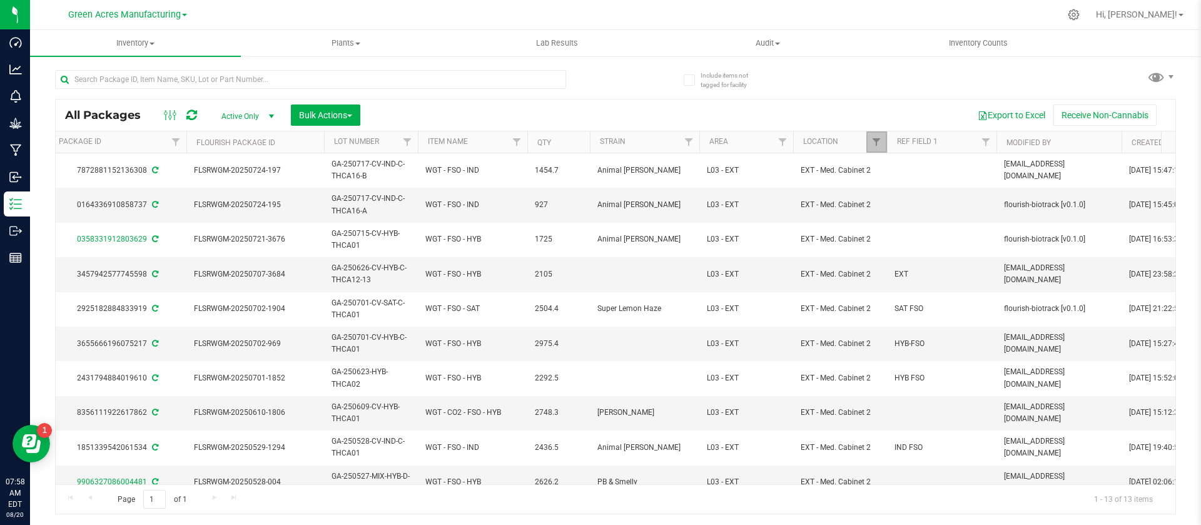
click at [877, 137] on span "Filter" at bounding box center [876, 142] width 10 height 10
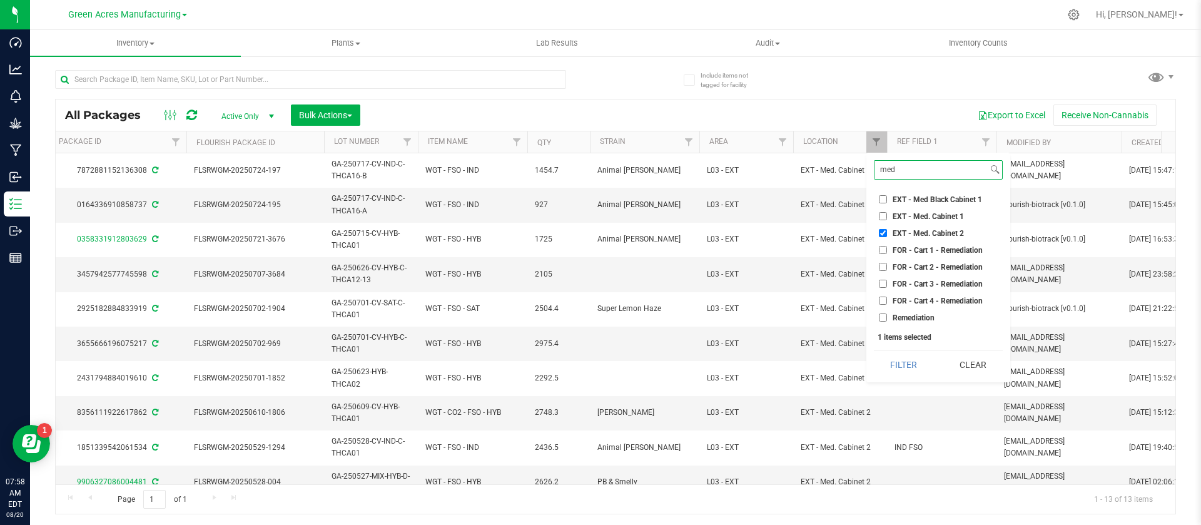
type input "med"
click at [948, 230] on span "EXT - Med. Cabinet 2" at bounding box center [928, 234] width 71 height 8
click at [887, 230] on input "EXT - Med. Cabinet 2" at bounding box center [883, 233] width 8 height 8
checkbox input "false"
click at [911, 166] on input "med" at bounding box center [930, 170] width 113 height 18
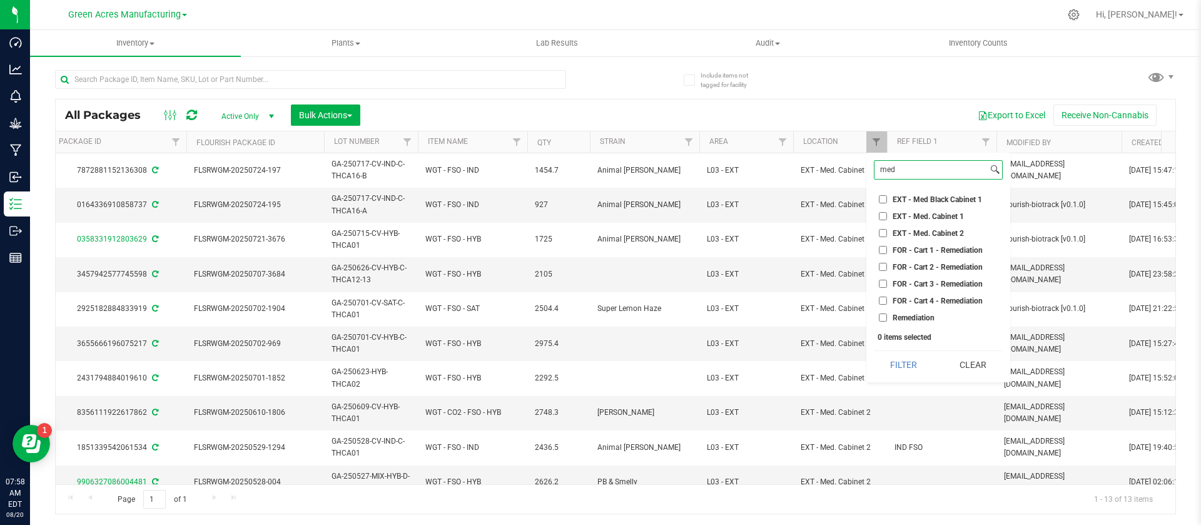
click at [911, 166] on input "med" at bounding box center [930, 170] width 113 height 18
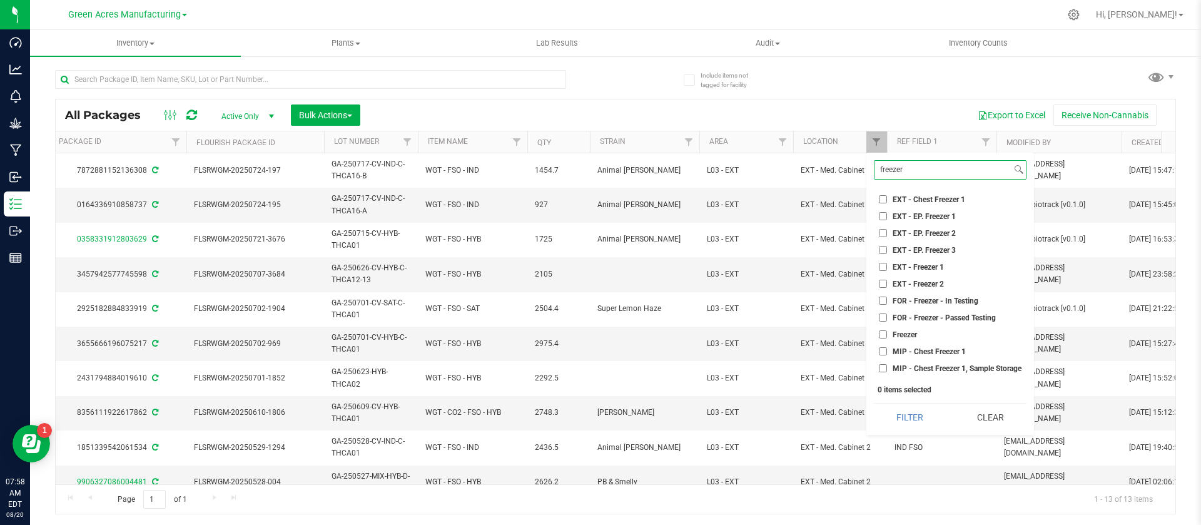
type input "freezer"
click at [926, 236] on span "EXT - EP. Freezer 2" at bounding box center [924, 234] width 63 height 8
click at [887, 236] on input "EXT - EP. Freezer 2" at bounding box center [883, 233] width 8 height 8
checkbox input "true"
click at [918, 416] on button "Filter" at bounding box center [910, 417] width 72 height 28
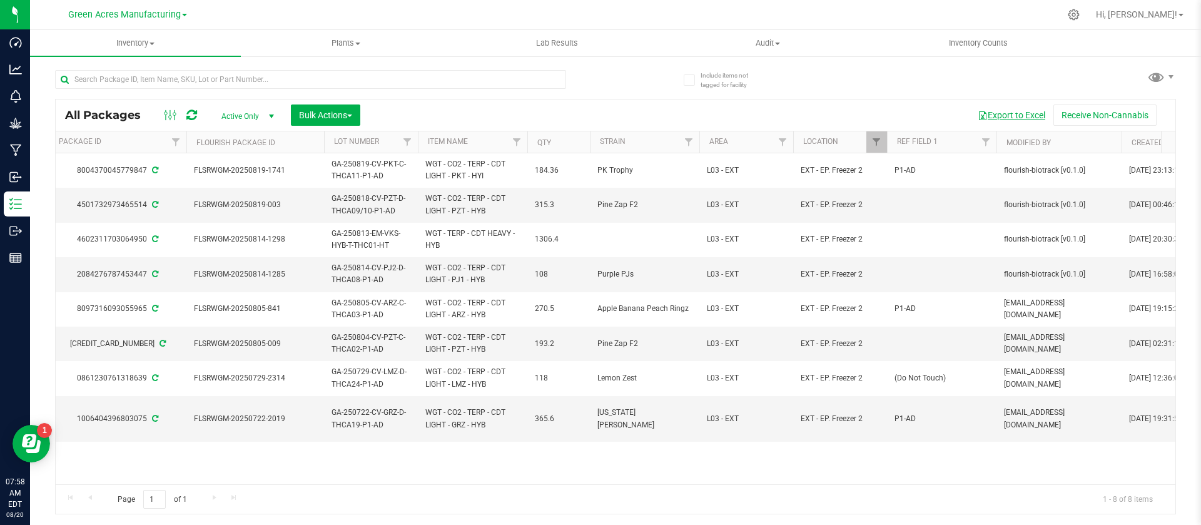
click at [1013, 114] on button "Export to Excel" at bounding box center [1012, 114] width 84 height 21
click at [811, 114] on div "Export to Excel Receive Non-Cannabis" at bounding box center [768, 114] width 796 height 21
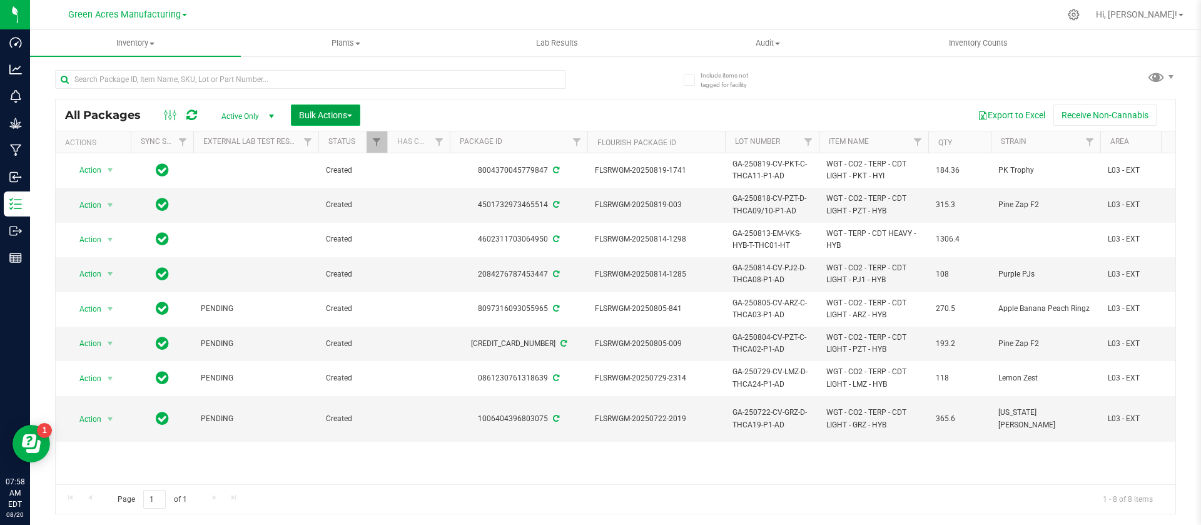
click at [338, 118] on span "Bulk Actions" at bounding box center [325, 115] width 53 height 10
click at [356, 277] on span "Print package labels" at bounding box center [335, 281] width 75 height 10
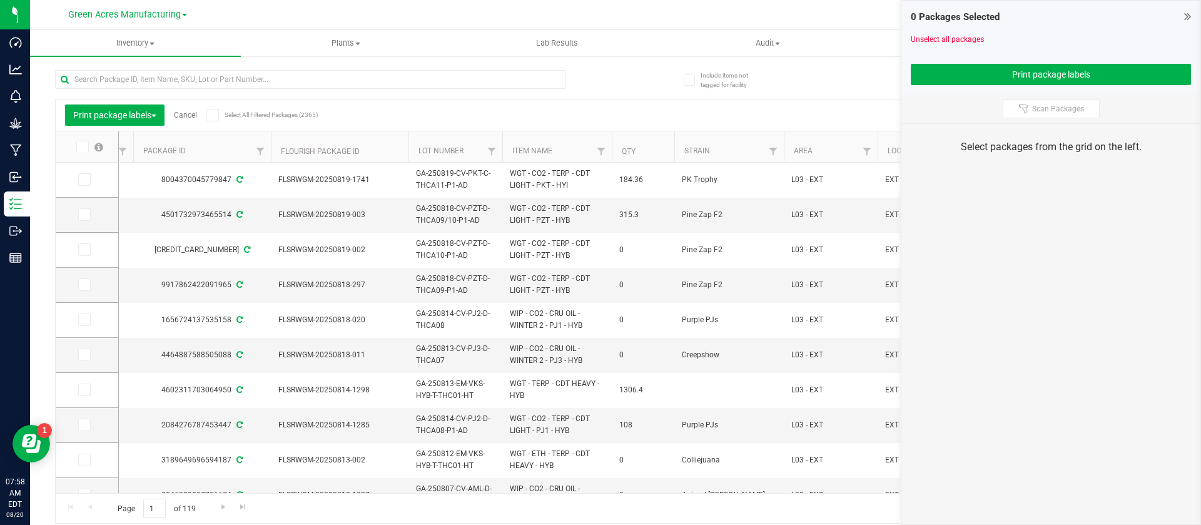
scroll to position [0, 301]
click at [83, 390] on icon at bounding box center [83, 390] width 8 height 0
click at [0, 0] on input "checkbox" at bounding box center [0, 0] width 0 height 0
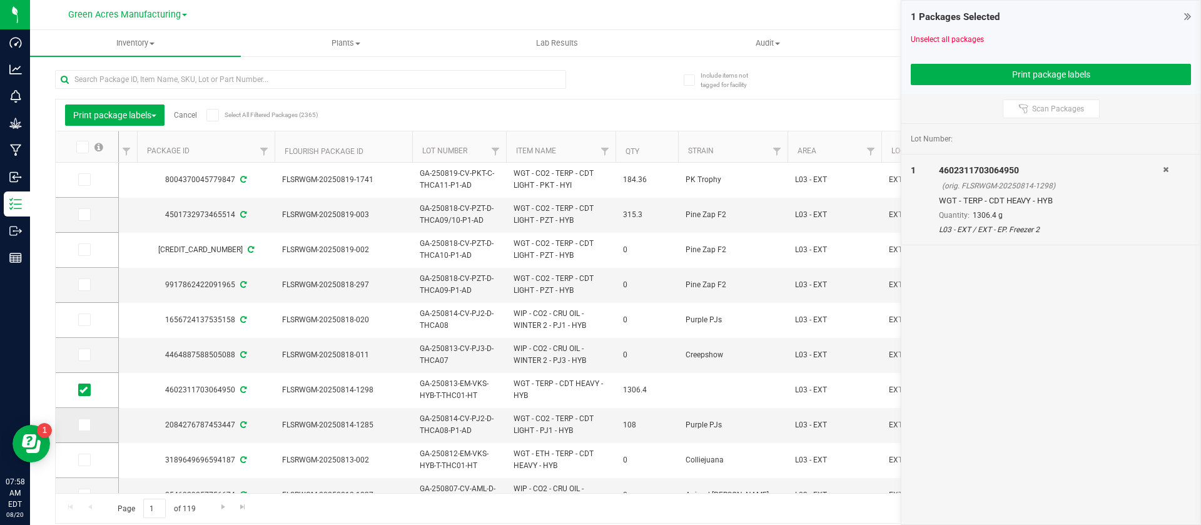
click at [87, 425] on icon at bounding box center [83, 425] width 8 height 0
click at [0, 0] on input "checkbox" at bounding box center [0, 0] width 0 height 0
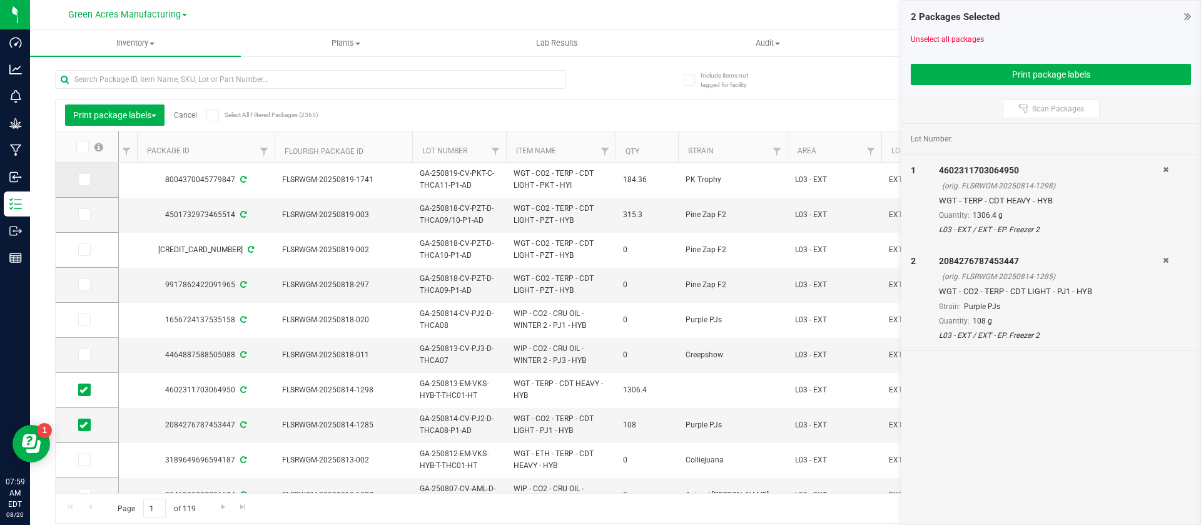
click at [86, 180] on icon at bounding box center [83, 180] width 8 height 0
click at [0, 0] on input "checkbox" at bounding box center [0, 0] width 0 height 0
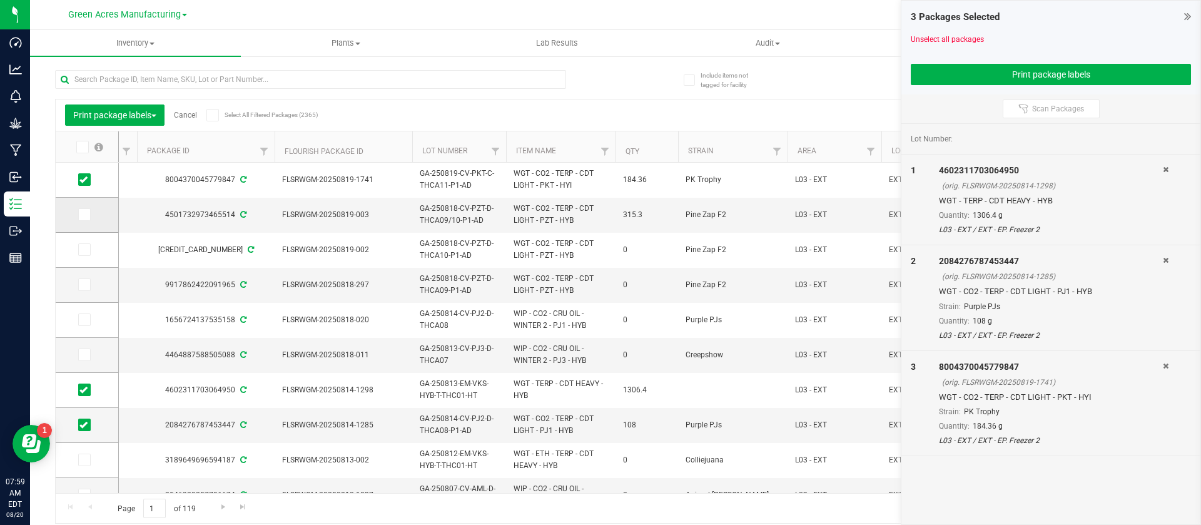
click at [83, 215] on icon at bounding box center [83, 215] width 8 height 0
click at [0, 0] on input "checkbox" at bounding box center [0, 0] width 0 height 0
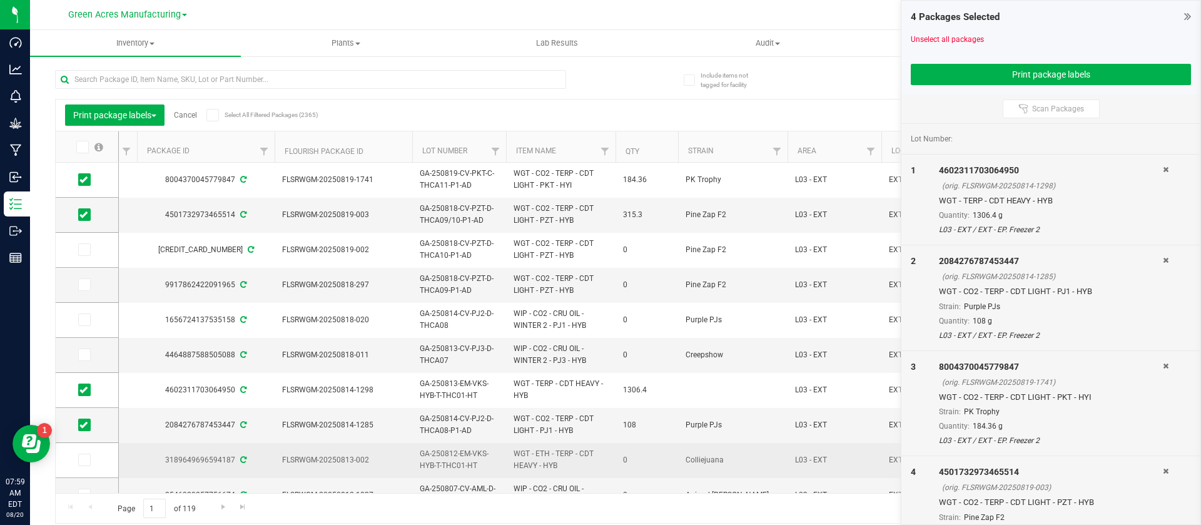
click at [579, 454] on span "WGT - ETH - TERP - CDT HEAVY - HYB" at bounding box center [561, 460] width 94 height 24
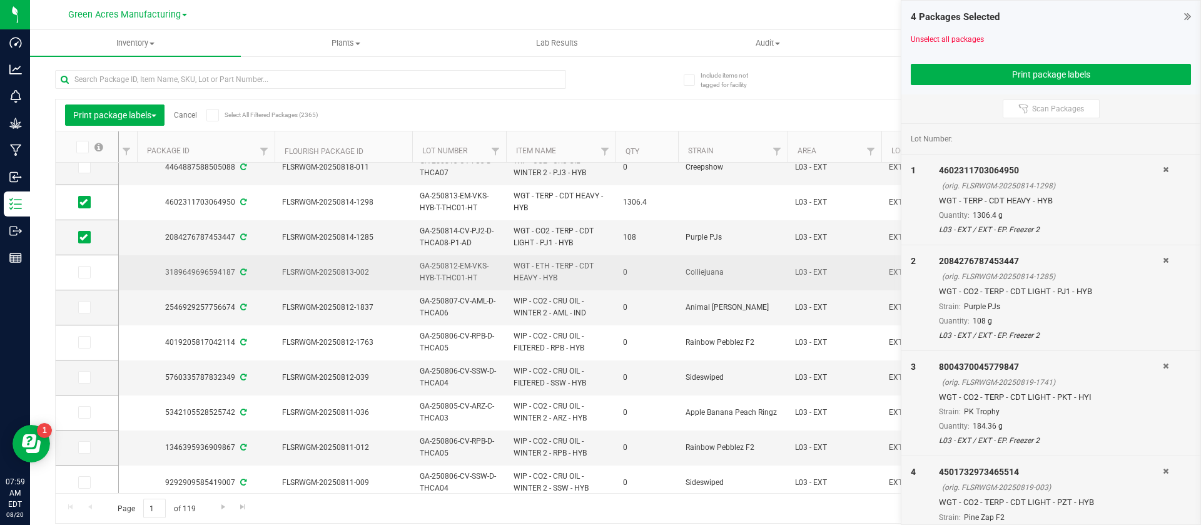
scroll to position [0, 0]
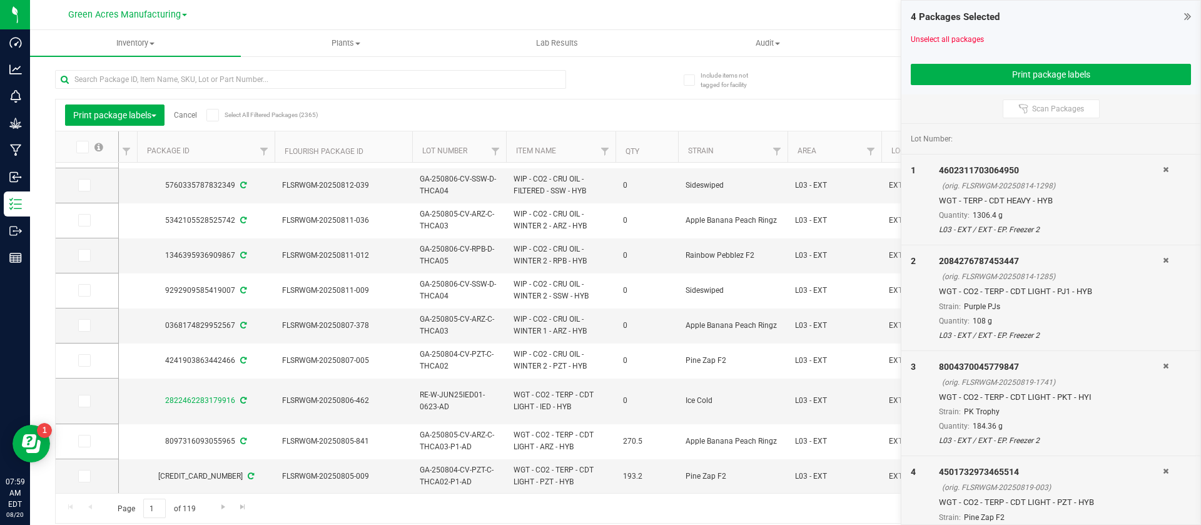
click at [664, 149] on th "Qty" at bounding box center [646, 146] width 63 height 31
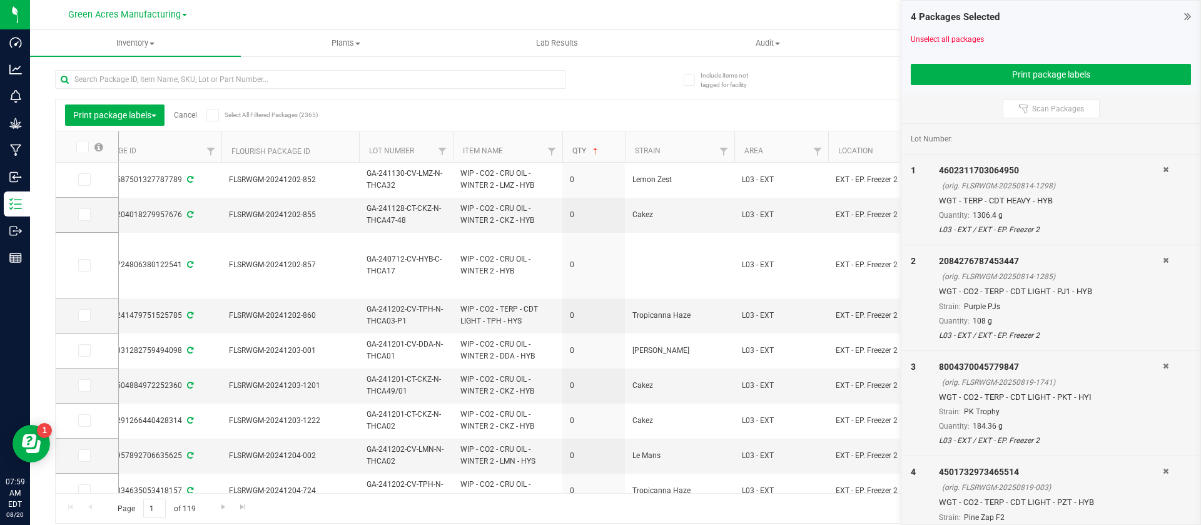
click at [599, 146] on span at bounding box center [595, 151] width 10 height 10
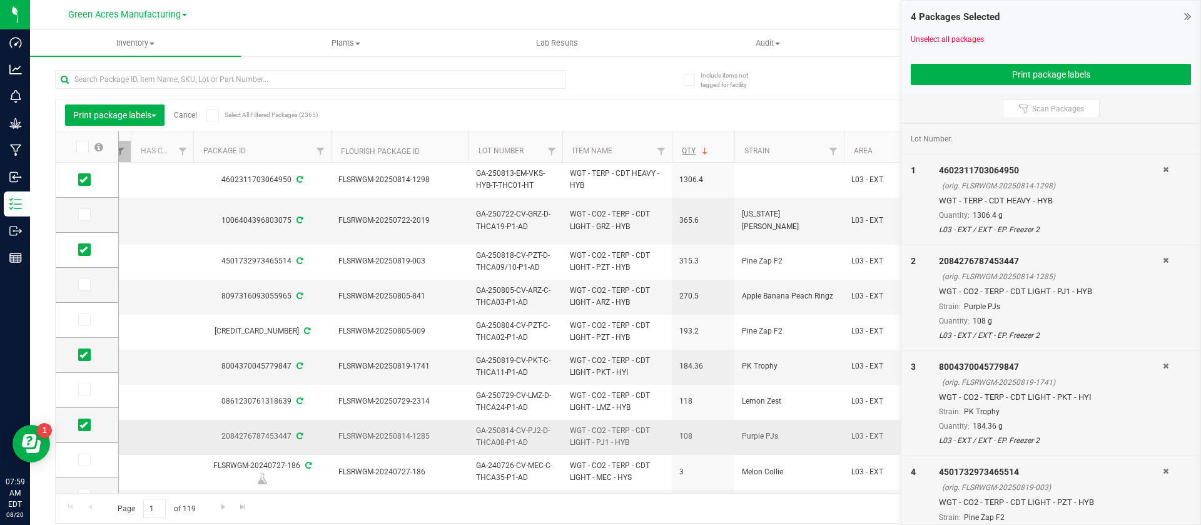
click at [746, 430] on span "Purple PJs" at bounding box center [789, 436] width 94 height 12
click at [1005, 84] on button "Print package labels" at bounding box center [1051, 74] width 280 height 21
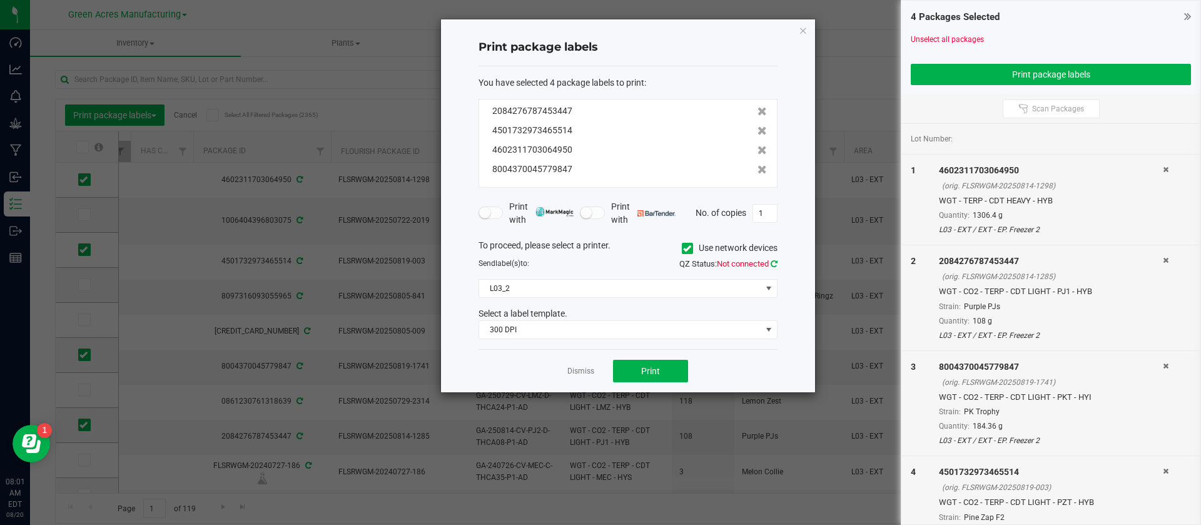
click at [776, 263] on icon at bounding box center [774, 264] width 7 height 8
click at [642, 369] on span "Print" at bounding box center [650, 371] width 19 height 10
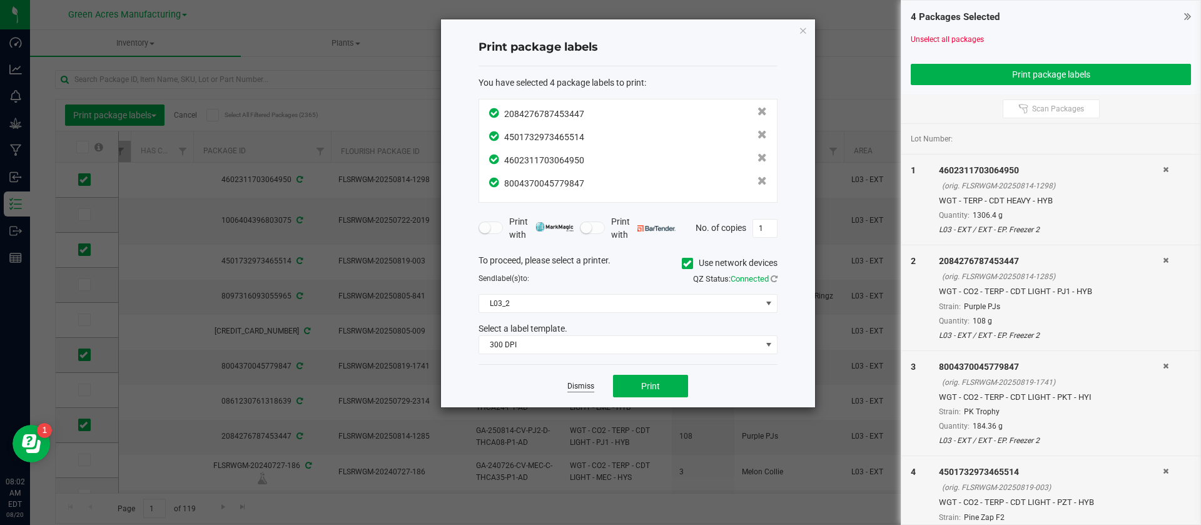
click at [581, 385] on link "Dismiss" at bounding box center [580, 386] width 27 height 11
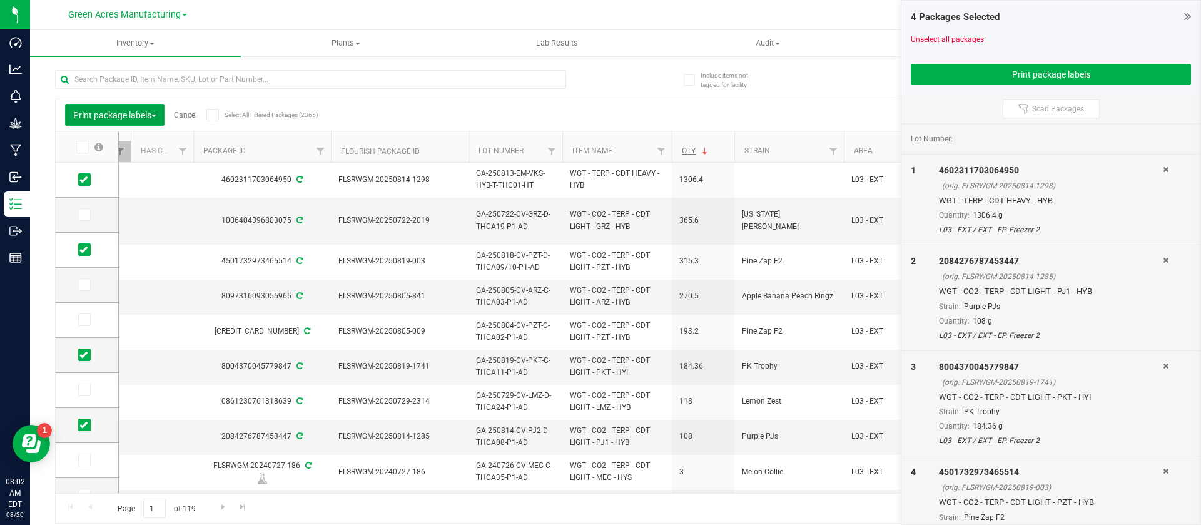
click at [150, 113] on span "Print package labels" at bounding box center [114, 115] width 83 height 10
click at [161, 241] on li "Locate packages" at bounding box center [126, 236] width 122 height 23
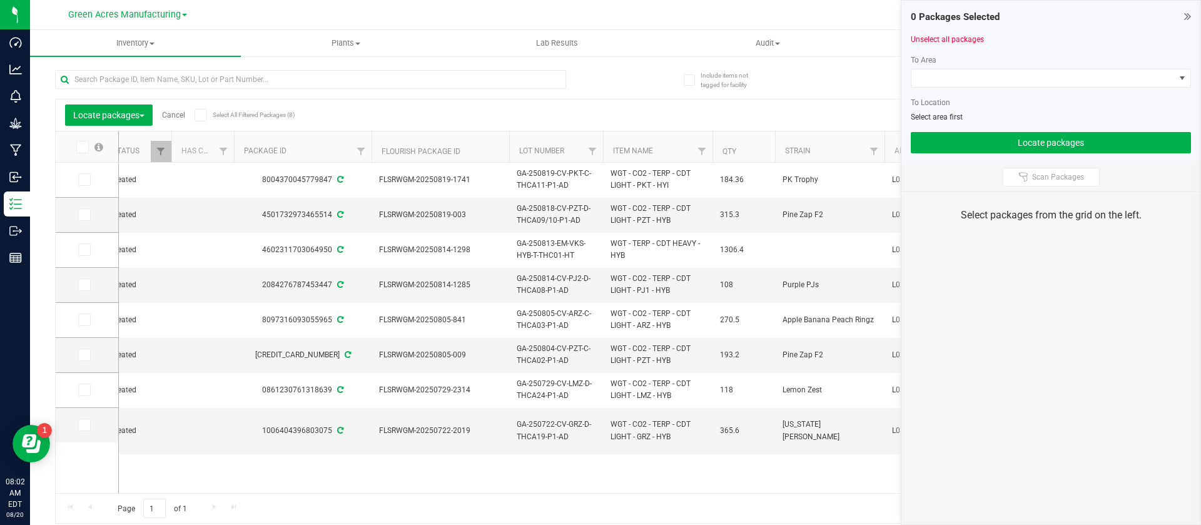
scroll to position [0, 227]
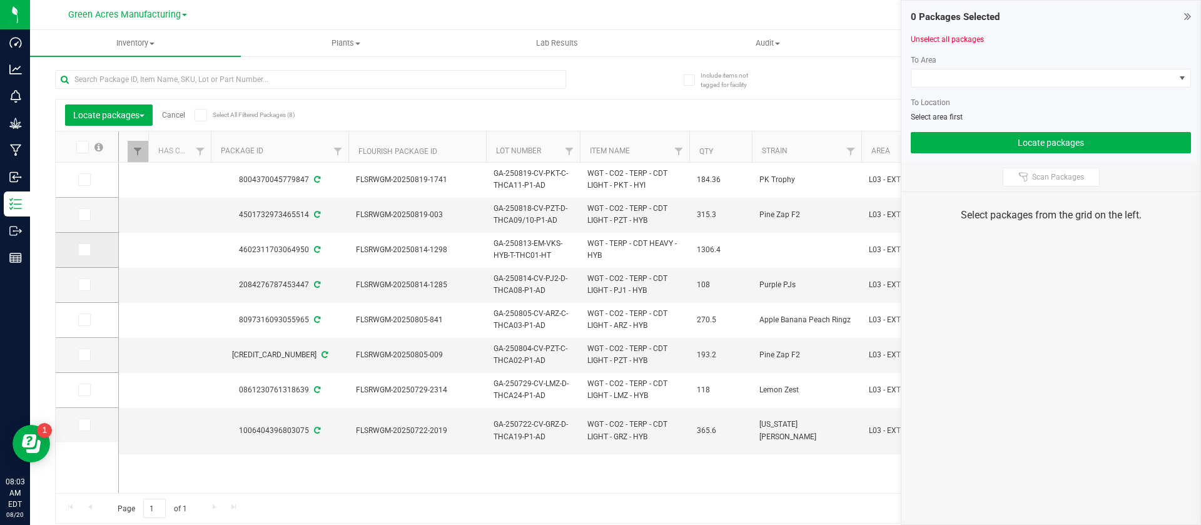
click at [79, 247] on span at bounding box center [84, 249] width 13 height 13
click at [0, 0] on input "checkbox" at bounding box center [0, 0] width 0 height 0
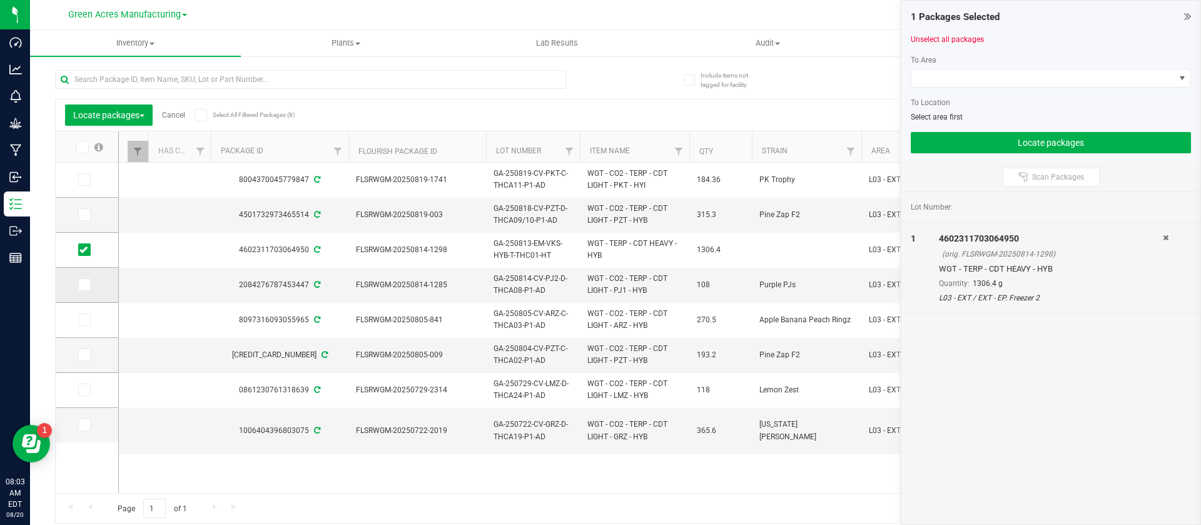
click at [88, 285] on span at bounding box center [84, 284] width 13 height 13
click at [0, 0] on input "checkbox" at bounding box center [0, 0] width 0 height 0
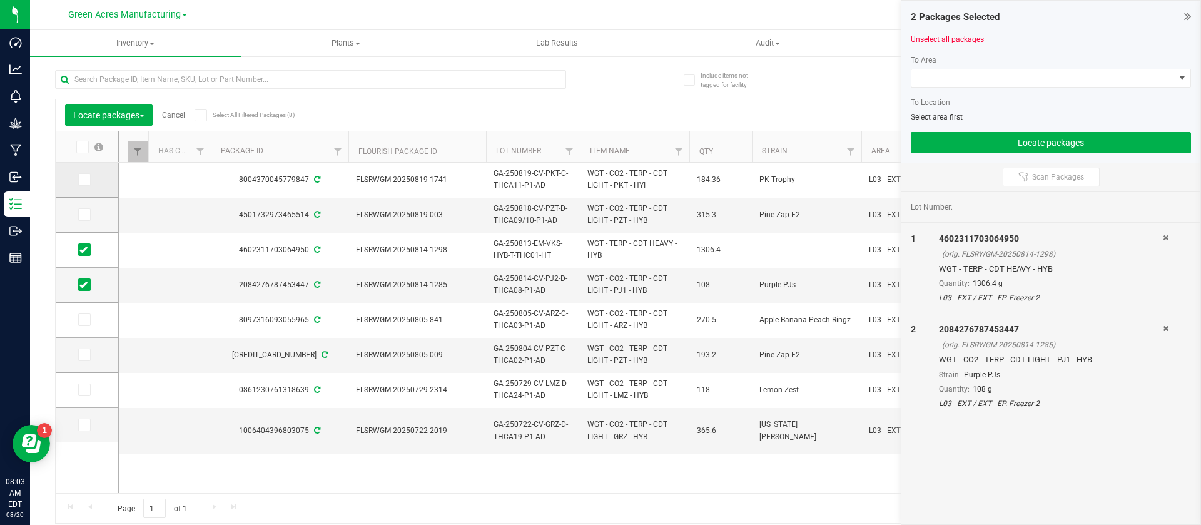
click at [86, 180] on icon at bounding box center [83, 180] width 8 height 0
click at [0, 0] on input "checkbox" at bounding box center [0, 0] width 0 height 0
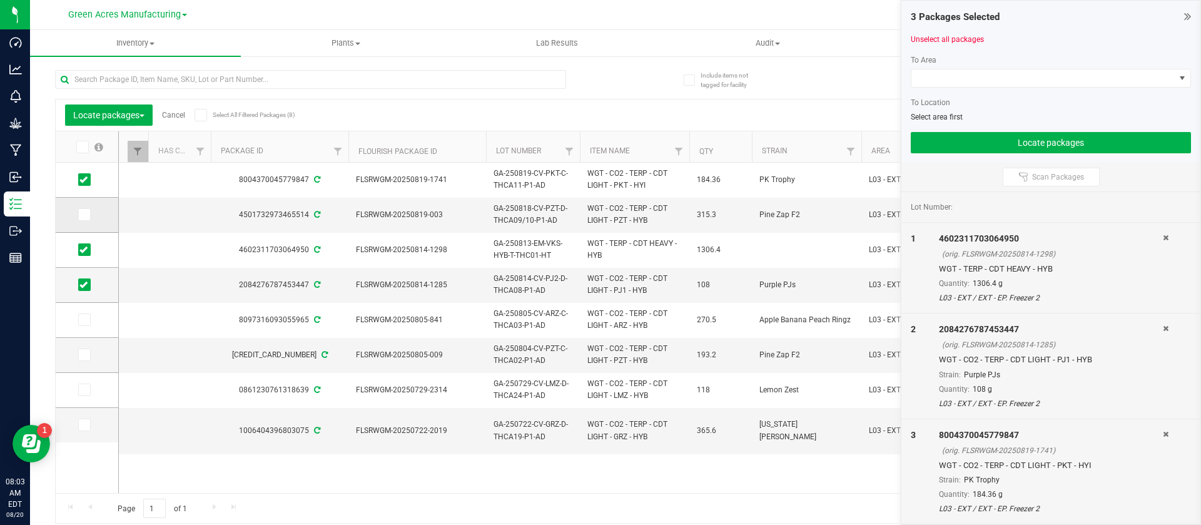
click at [88, 208] on span at bounding box center [84, 214] width 13 height 13
click at [0, 0] on input "checkbox" at bounding box center [0, 0] width 0 height 0
click at [1102, 77] on span at bounding box center [1042, 78] width 263 height 18
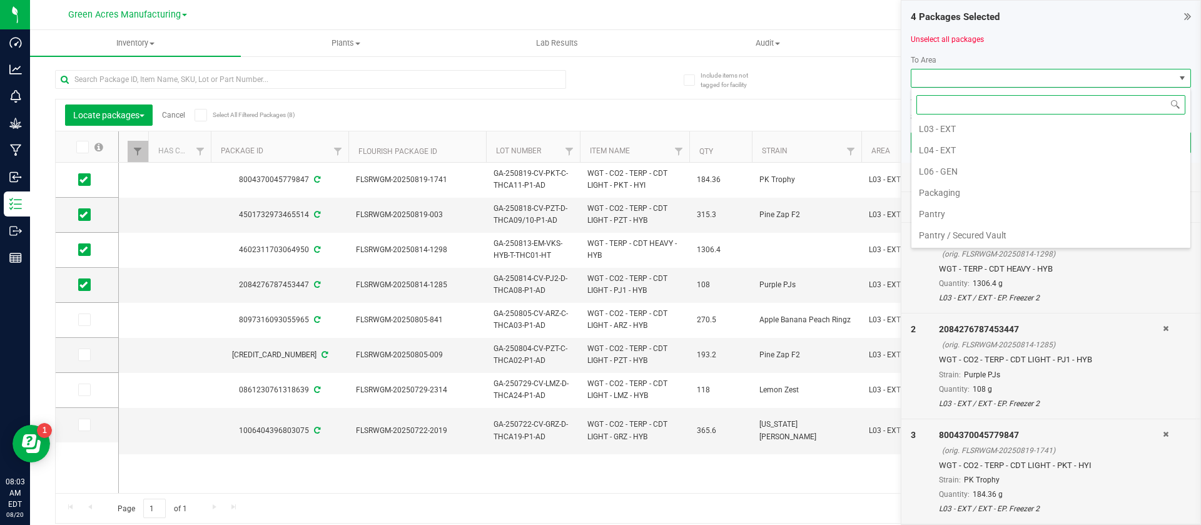
scroll to position [388, 0]
click at [1027, 188] on li "Pantry / Secured Vault" at bounding box center [1050, 189] width 279 height 21
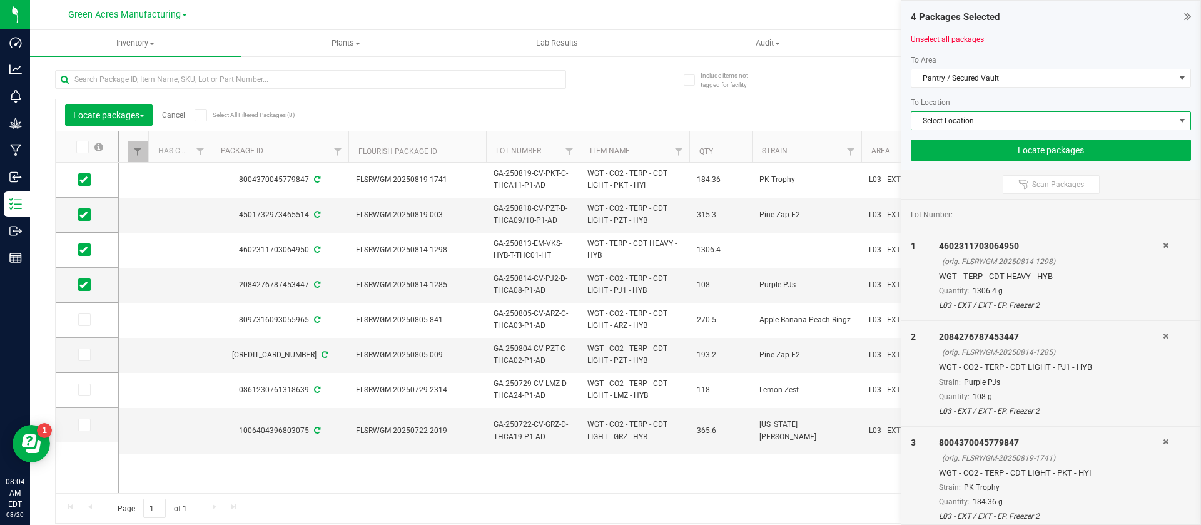
click at [977, 121] on span "Select Location" at bounding box center [1042, 121] width 263 height 18
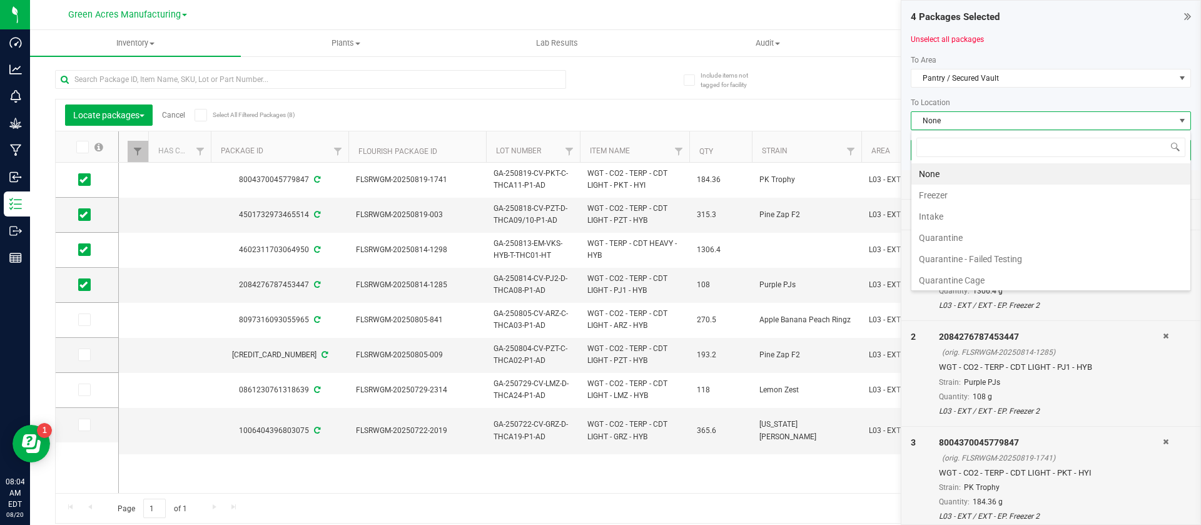
scroll to position [24, 0]
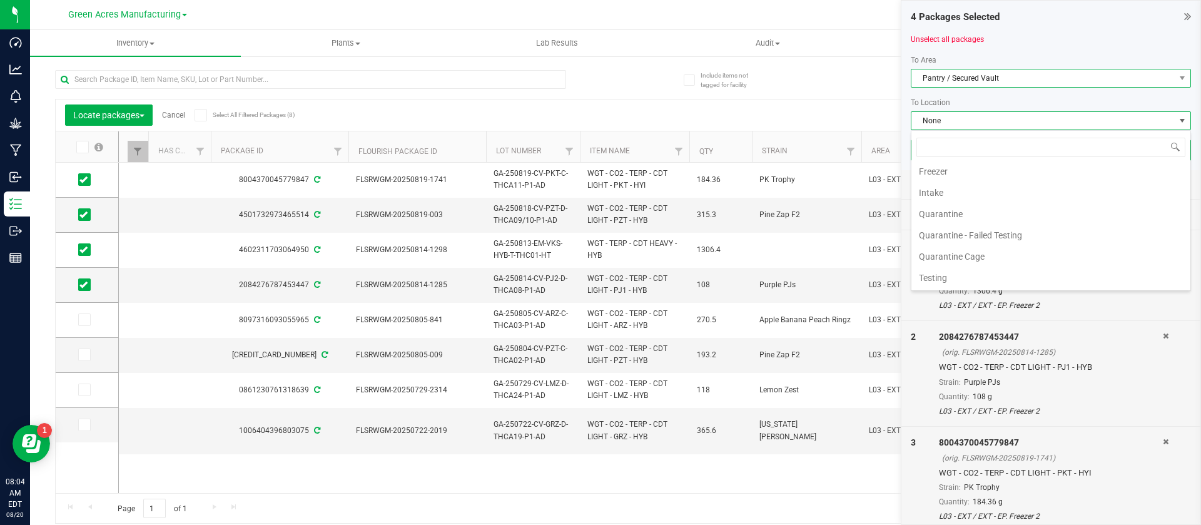
click at [1070, 70] on span "Pantry / Secured Vault" at bounding box center [1042, 78] width 263 height 18
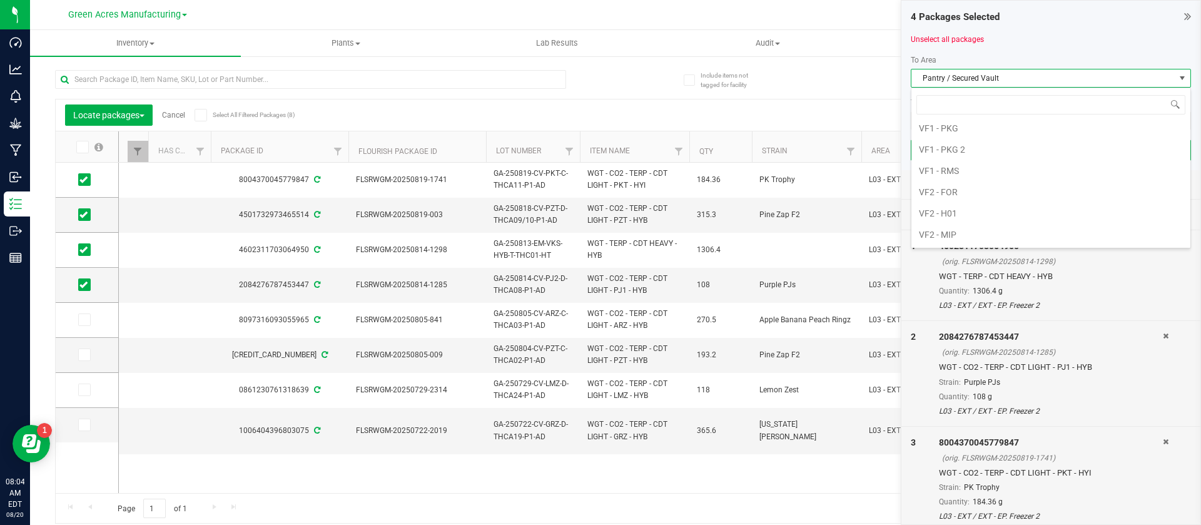
scroll to position [731, 0]
click at [996, 166] on li "VF2 - FOR" at bounding box center [1050, 165] width 279 height 21
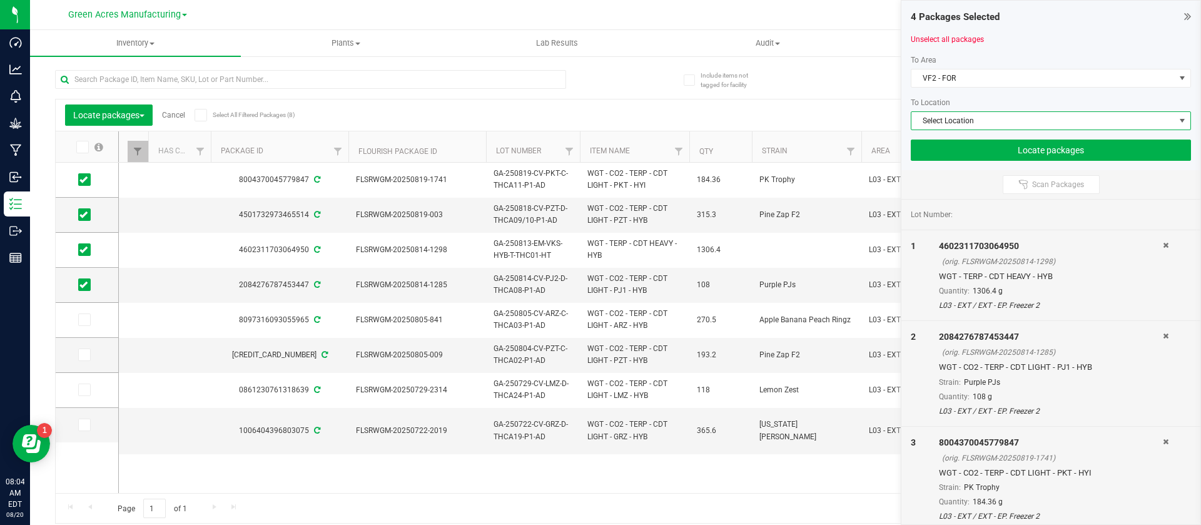
click at [956, 123] on span "Select Location" at bounding box center [1042, 121] width 263 height 18
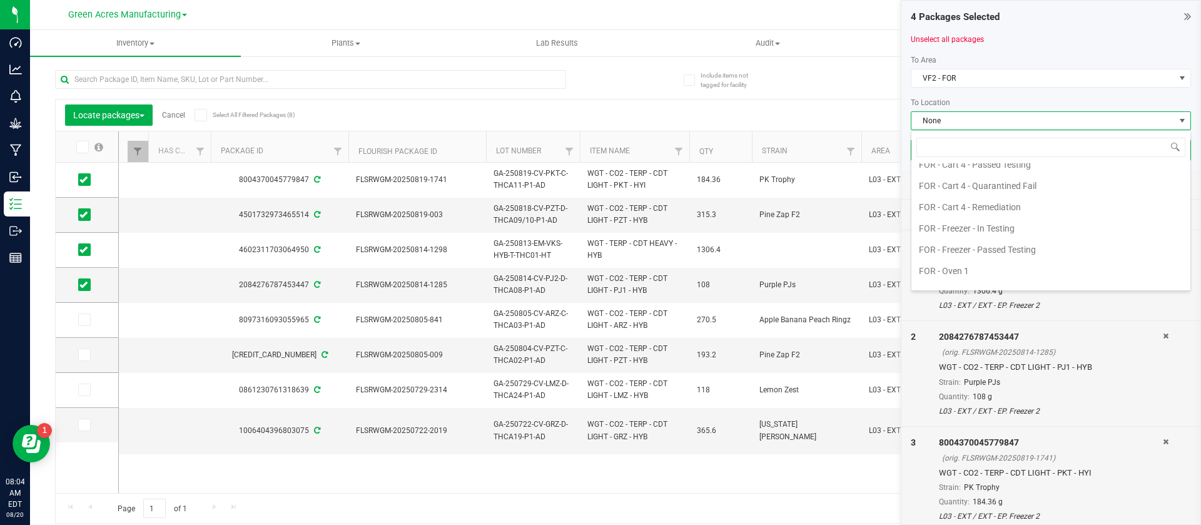
scroll to position [325, 0]
click at [1040, 245] on li "FOR - Freezer - Passed Testing" at bounding box center [1050, 253] width 279 height 21
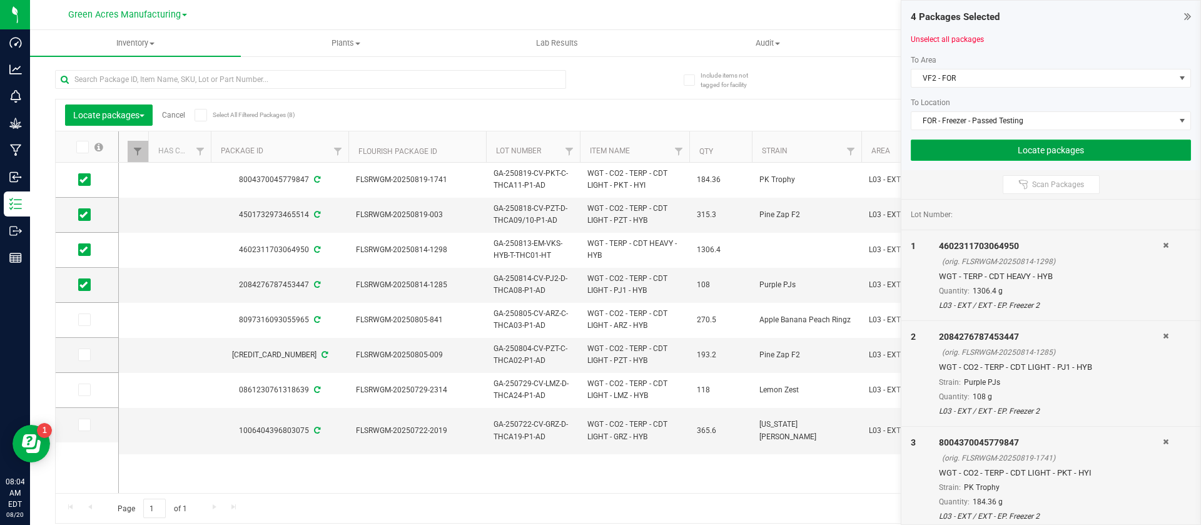
click at [987, 157] on button "Locate packages" at bounding box center [1051, 149] width 280 height 21
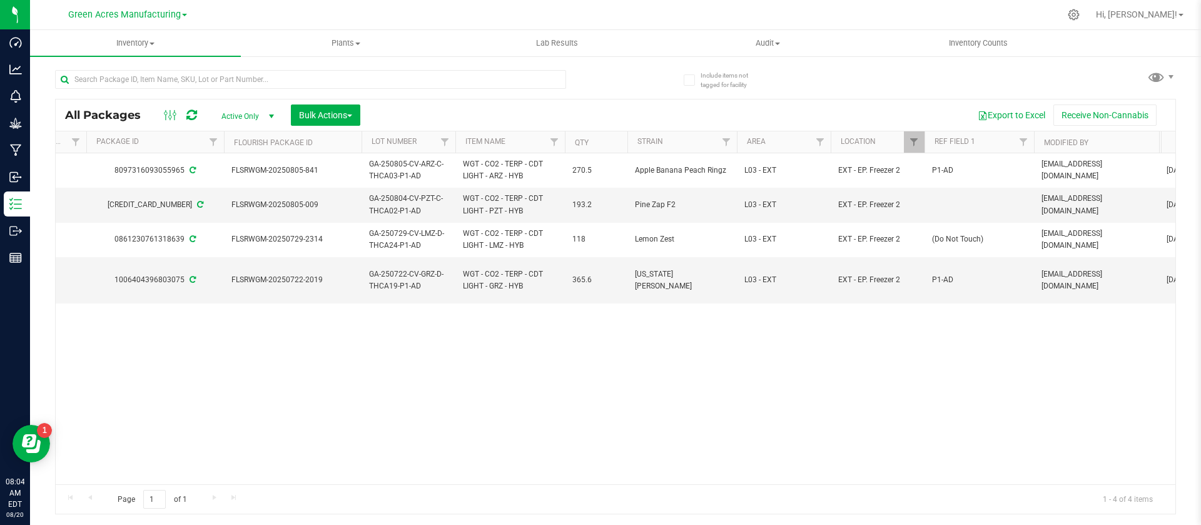
scroll to position [0, 375]
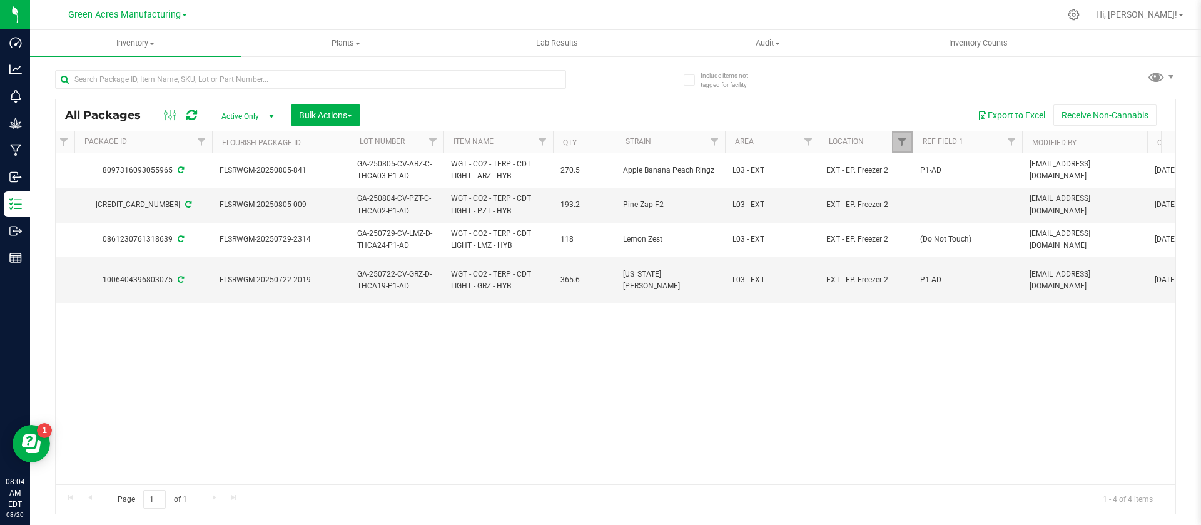
click at [899, 134] on link "Filter" at bounding box center [902, 141] width 21 height 21
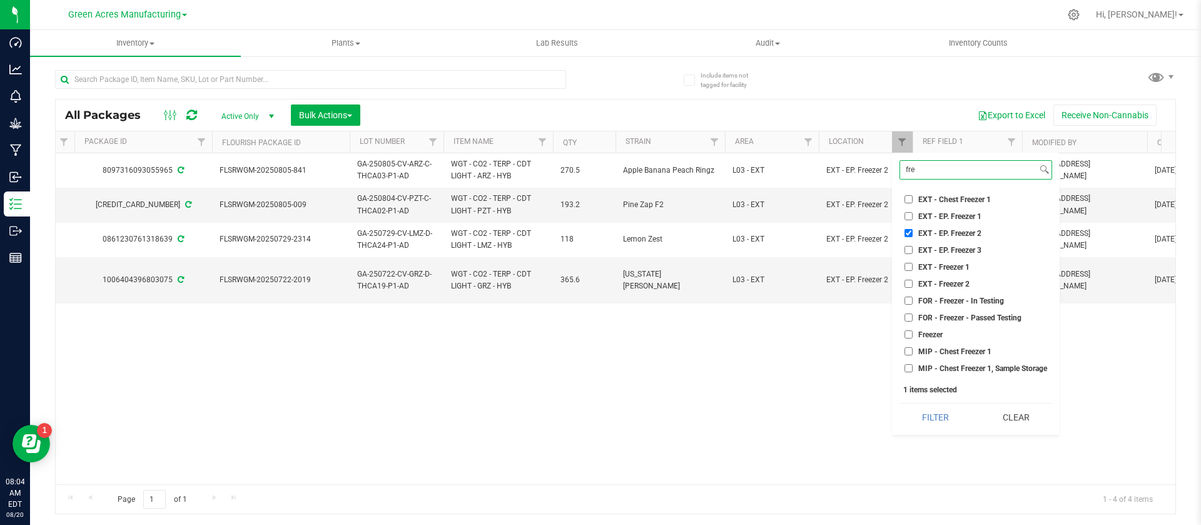
type input "fre"
click at [967, 238] on li "EXT - EP. Freezer 2" at bounding box center [975, 232] width 153 height 13
click at [921, 235] on span "EXT - EP. Freezer 2" at bounding box center [949, 234] width 63 height 8
click at [913, 235] on input "EXT - EP. Freezer 2" at bounding box center [908, 233] width 8 height 8
checkbox input "false"
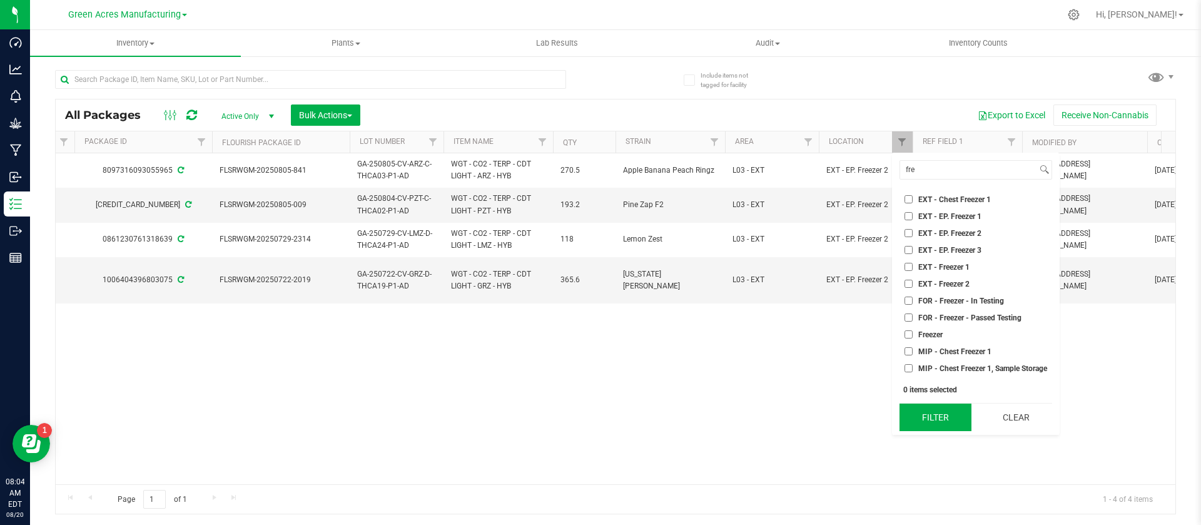
click at [942, 420] on button "Filter" at bounding box center [935, 417] width 72 height 28
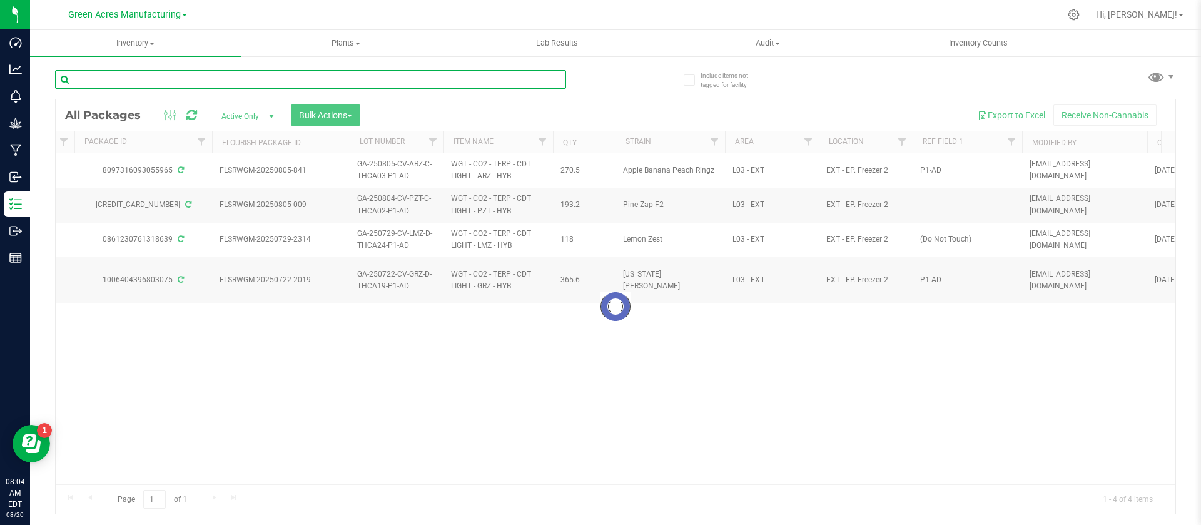
click at [264, 83] on input "text" at bounding box center [310, 79] width 511 height 19
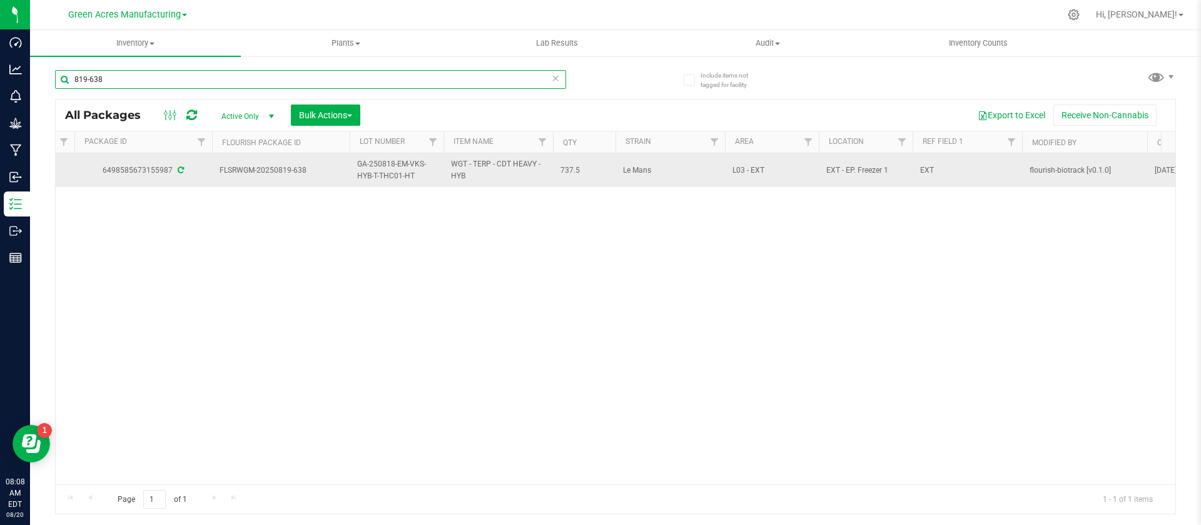
type input "819-638"
click at [364, 176] on span "GA-250818-EM-VKS-HYB-T-THC01-HT" at bounding box center [396, 170] width 79 height 24
click at [364, 176] on input "GA-250818-EM-VKS-HYB-T-THC01-HT" at bounding box center [393, 170] width 89 height 19
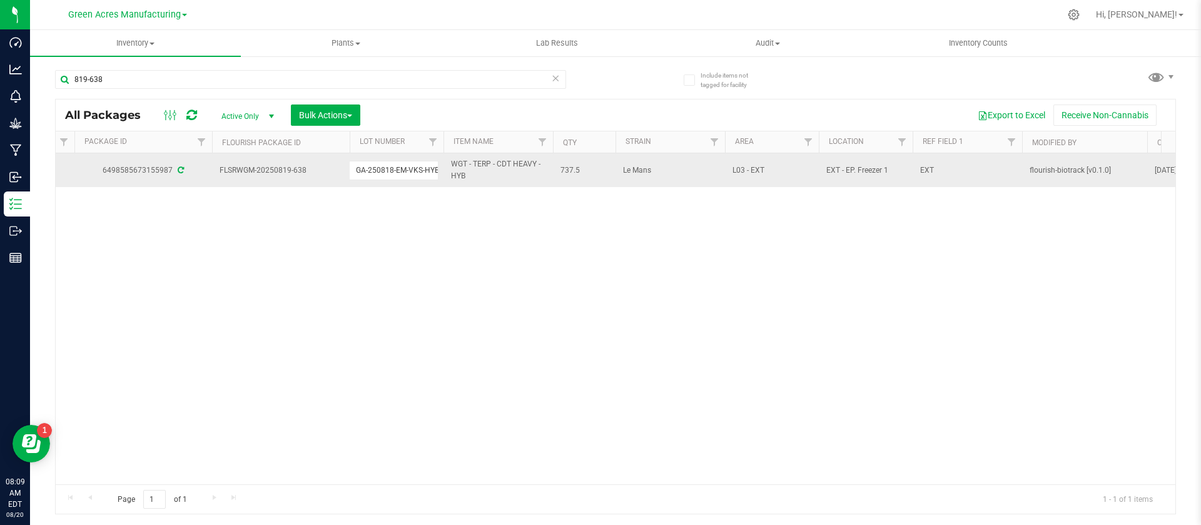
click at [251, 161] on td "FLSRWGM-20250819-638" at bounding box center [281, 170] width 138 height 34
copy tr "FLSRWGM-20250819-638"
click at [569, 170] on span "737.5" at bounding box center [584, 171] width 48 height 12
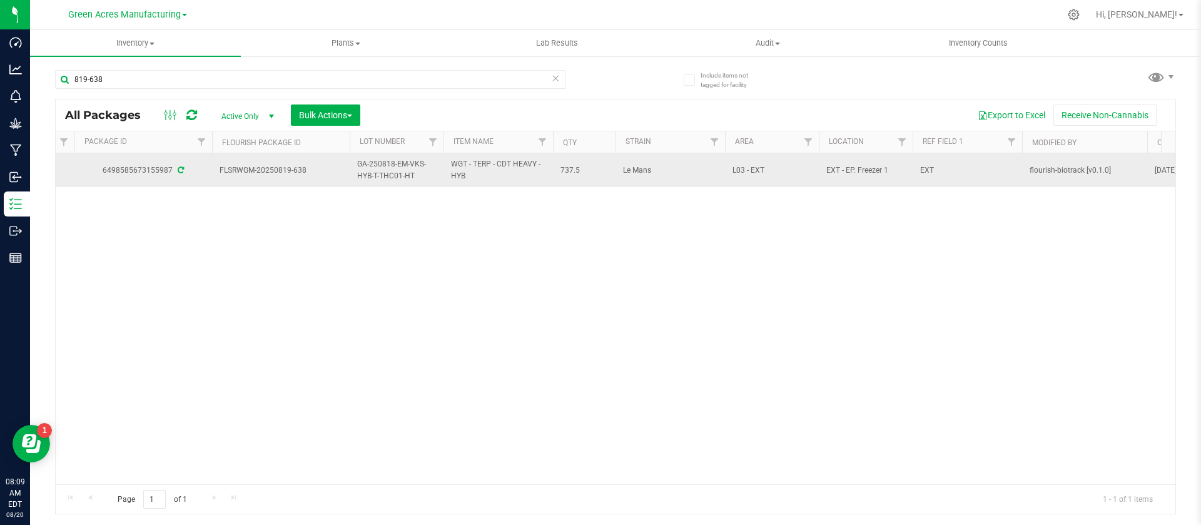
click at [569, 170] on span "737.5" at bounding box center [584, 171] width 48 height 12
copy span "737.5"
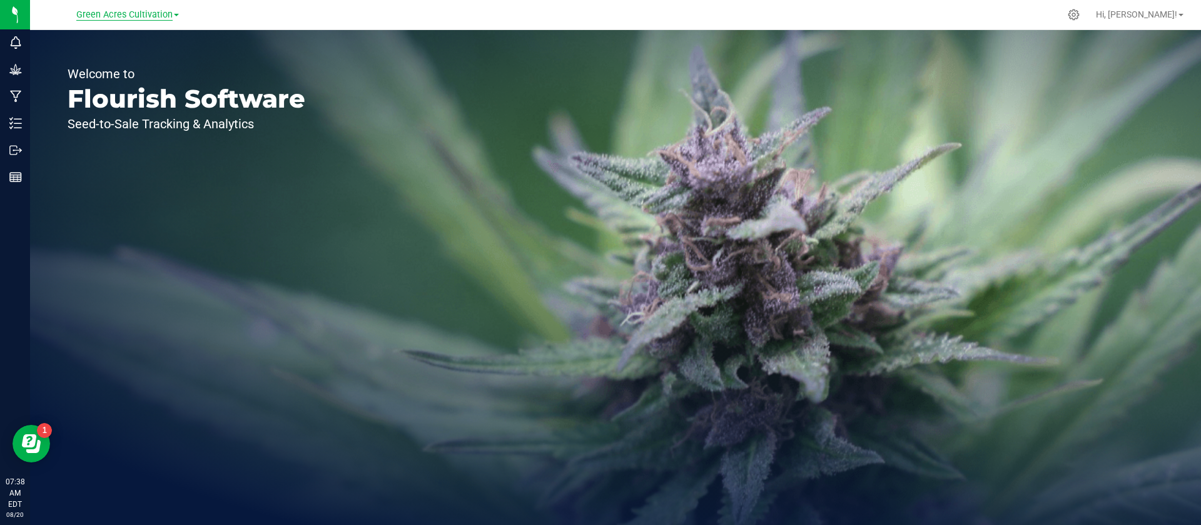
click at [141, 11] on span "Green Acres Cultivation" at bounding box center [124, 14] width 96 height 11
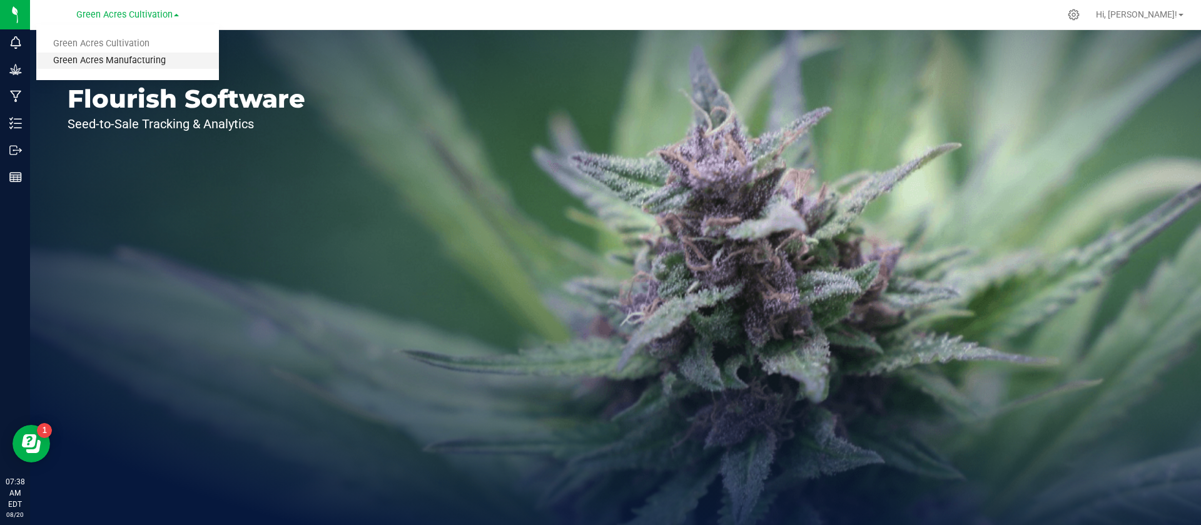
click at [129, 56] on link "Green Acres Manufacturing" at bounding box center [127, 61] width 183 height 17
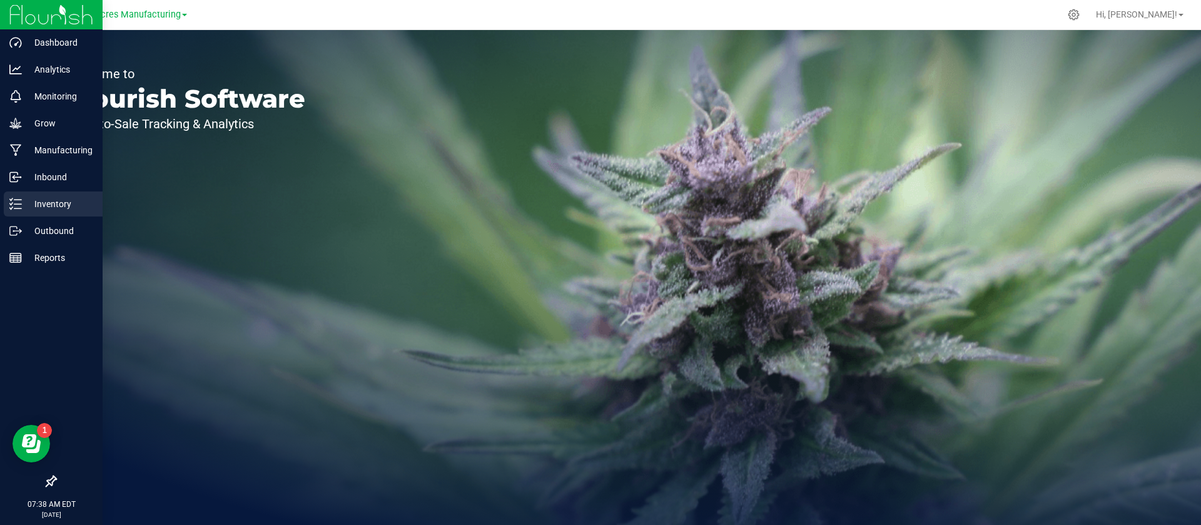
click at [48, 200] on p "Inventory" at bounding box center [59, 203] width 75 height 15
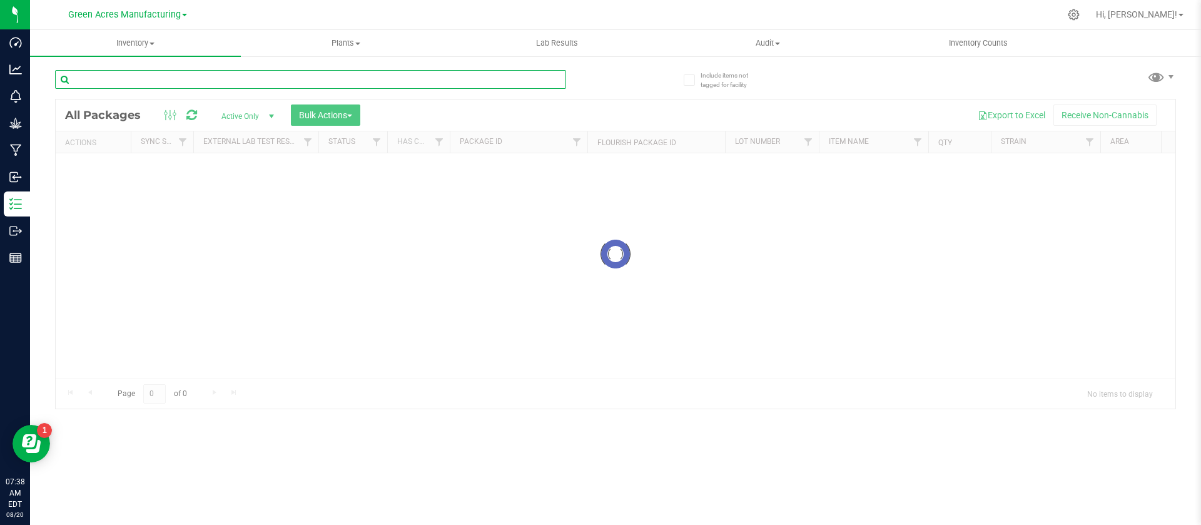
click at [176, 83] on input "text" at bounding box center [310, 79] width 511 height 19
type input "54456"
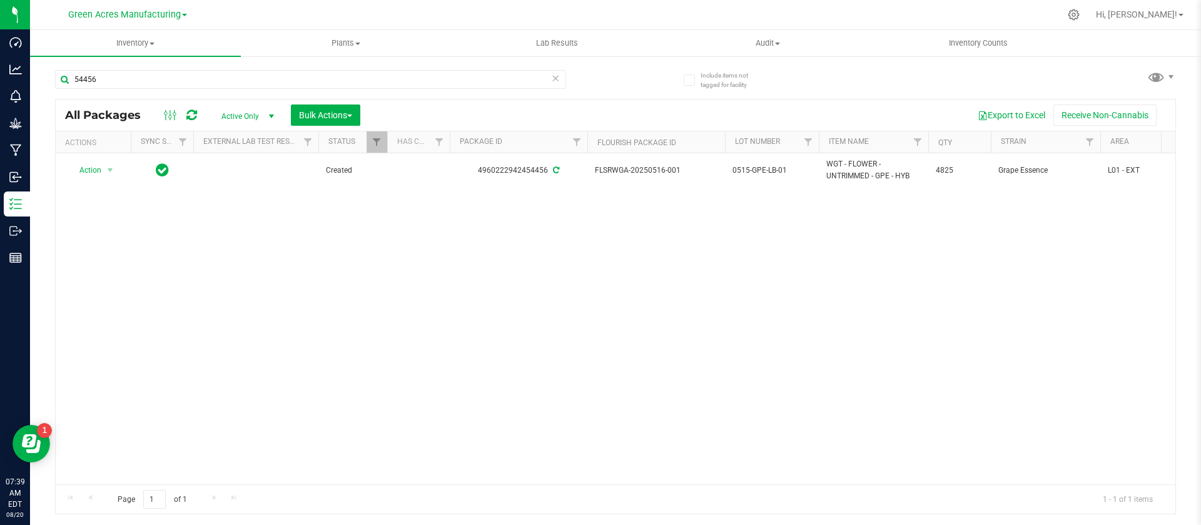
click at [503, 279] on div "Action Action Adjust qty Create package Edit attributes Global inventory Locate…" at bounding box center [616, 318] width 1120 height 331
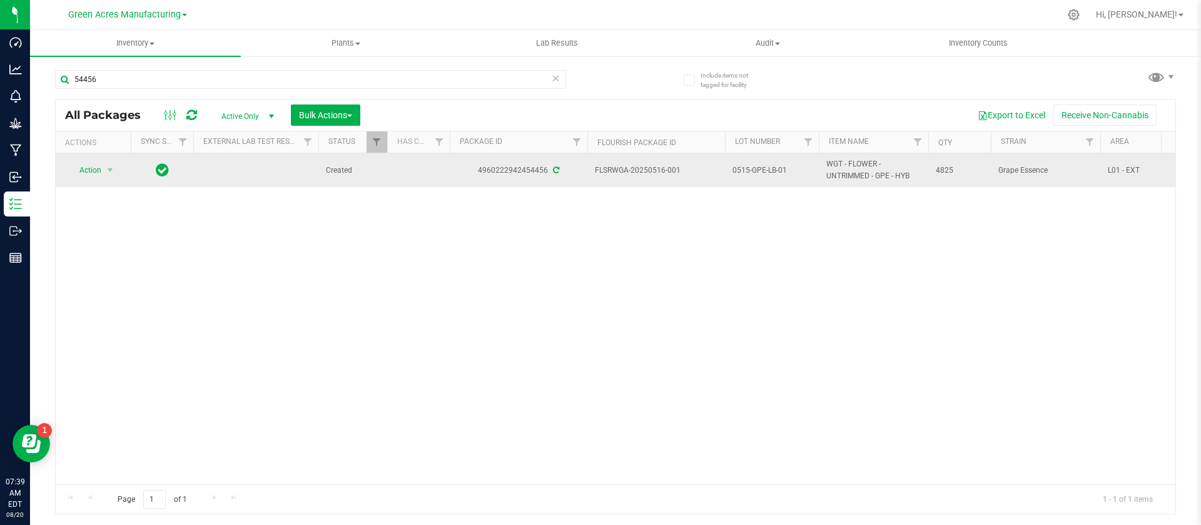
click at [737, 165] on span "0515-GPE-LB-01" at bounding box center [771, 171] width 79 height 12
click at [737, 165] on input "0515-GPE-LB-01" at bounding box center [768, 170] width 89 height 19
click at [619, 246] on div "Action Action Adjust qty Create package Edit attributes Global inventory Locate…" at bounding box center [616, 318] width 1120 height 331
